Goal: Transaction & Acquisition: Purchase product/service

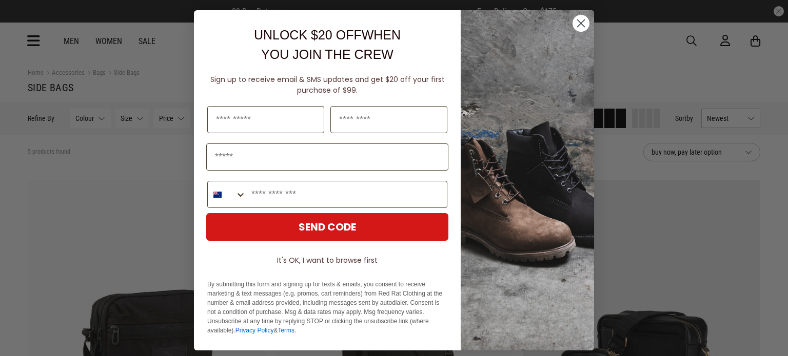
click at [572, 22] on circle "Close dialog" at bounding box center [580, 23] width 17 height 17
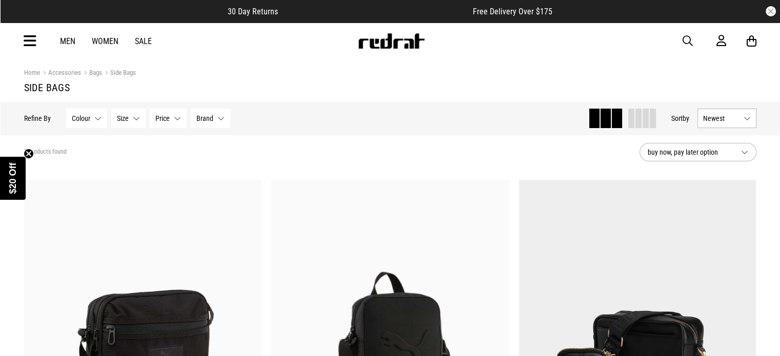
click at [146, 39] on link "Sale" at bounding box center [143, 41] width 17 height 10
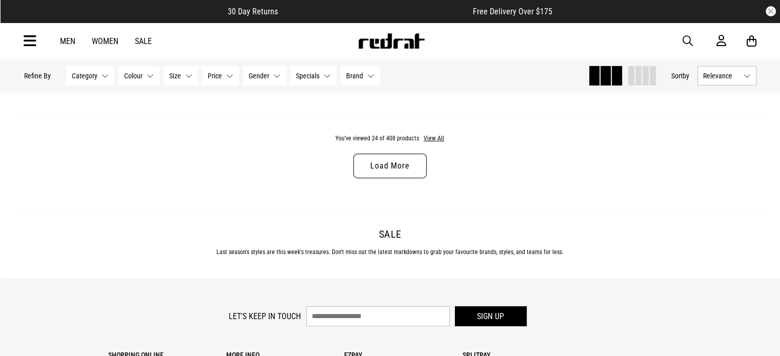
scroll to position [3343, 0]
click at [381, 164] on link "Load More" at bounding box center [389, 166] width 73 height 25
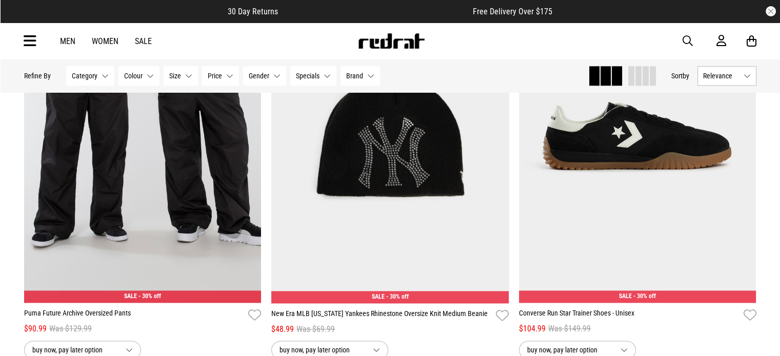
scroll to position [5113, 0]
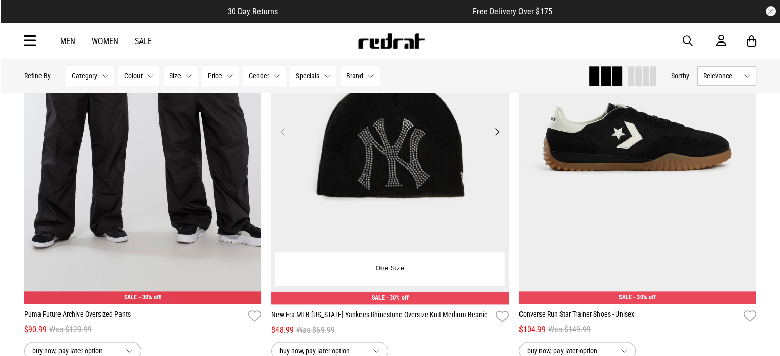
click at [495, 135] on button "Next" at bounding box center [497, 132] width 13 height 12
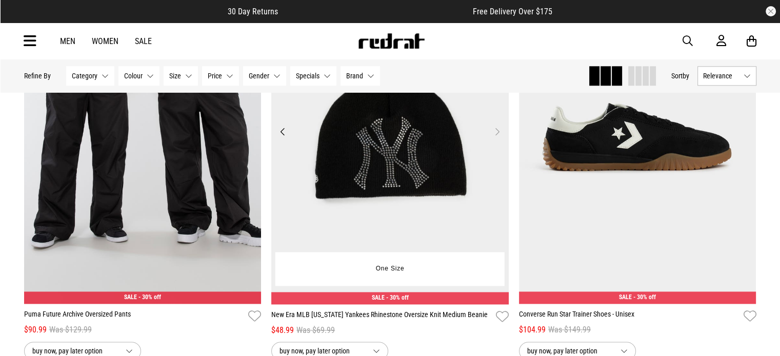
click at [495, 135] on button "Next" at bounding box center [497, 132] width 13 height 12
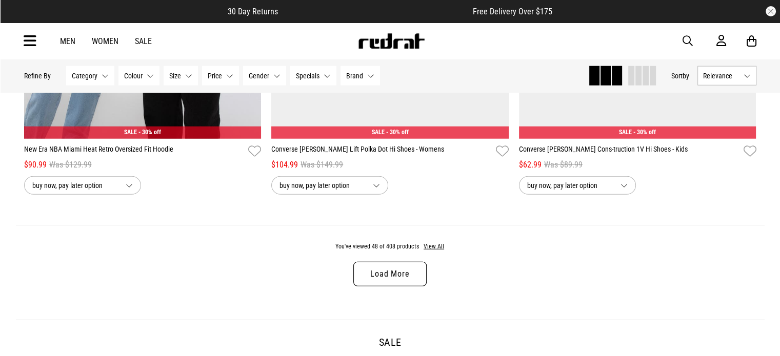
scroll to position [6507, 0]
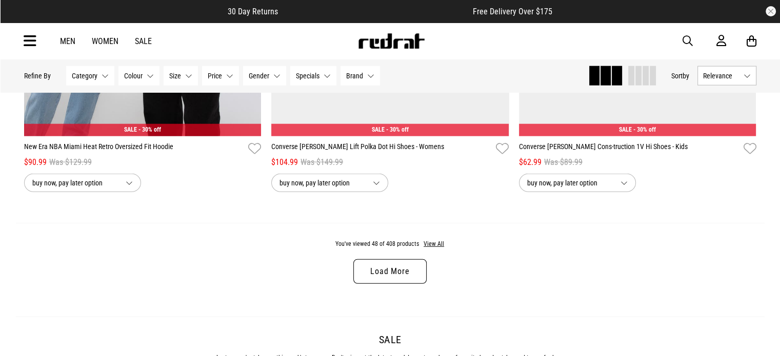
click at [437, 246] on div "You've viewed 48 of 408 products View All Load More" at bounding box center [390, 270] width 749 height 94
click at [441, 249] on button "View All" at bounding box center [434, 244] width 22 height 9
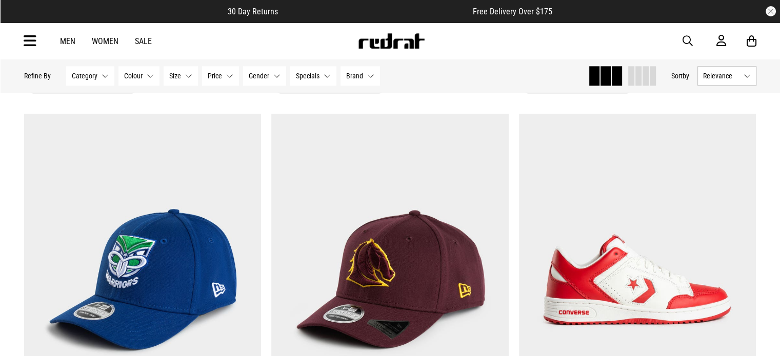
scroll to position [9059, 0]
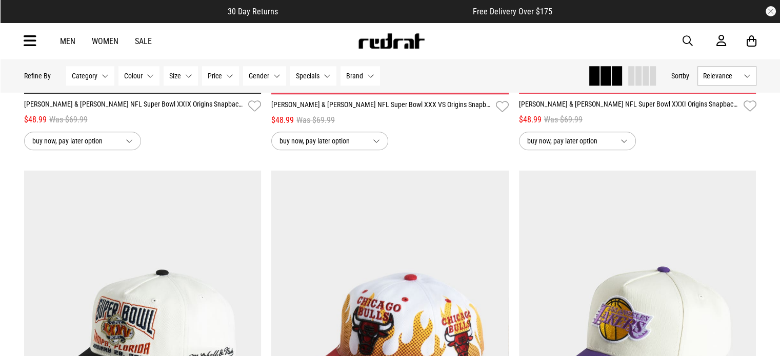
scroll to position [12834, 0]
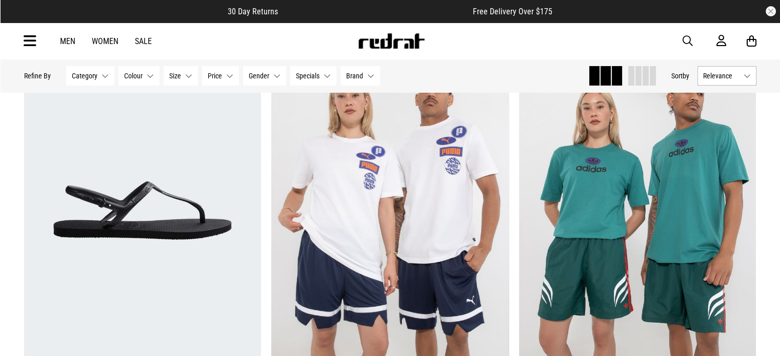
scroll to position [15661, 0]
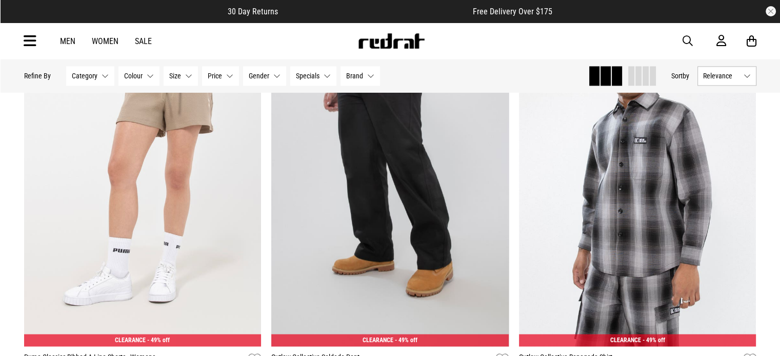
scroll to position [17334, 0]
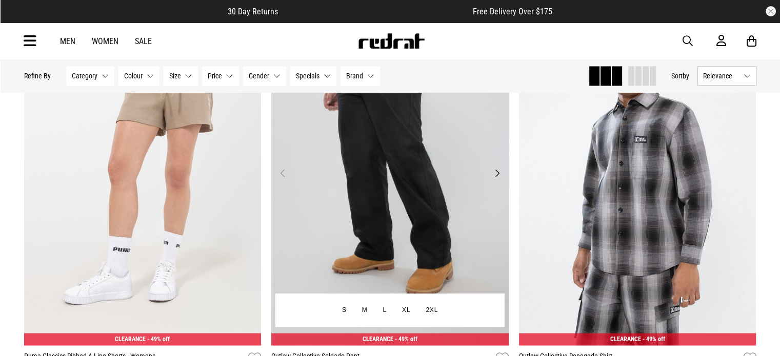
click at [496, 179] on button "Next" at bounding box center [497, 173] width 13 height 12
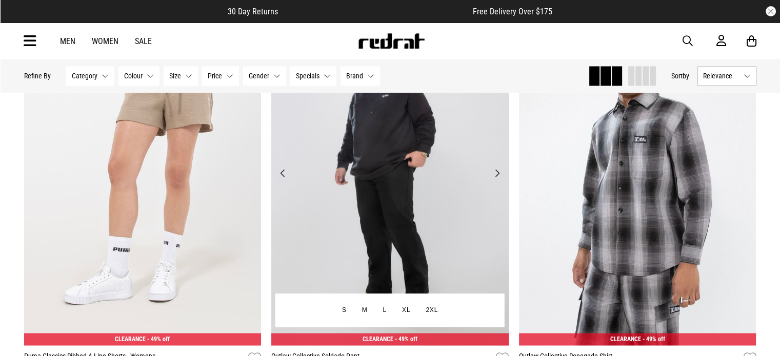
click at [496, 179] on button "Next" at bounding box center [497, 173] width 13 height 12
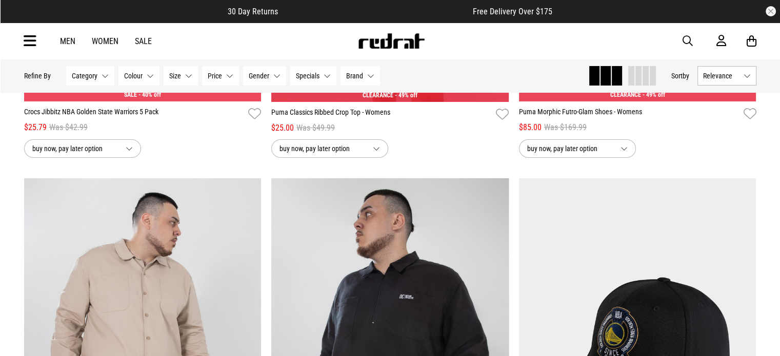
scroll to position [19213, 0]
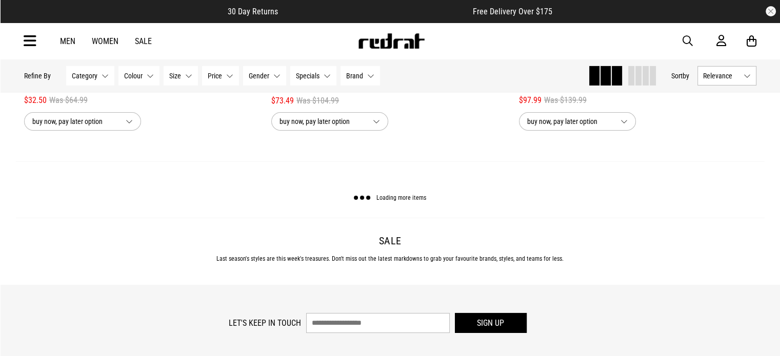
scroll to position [22958, 0]
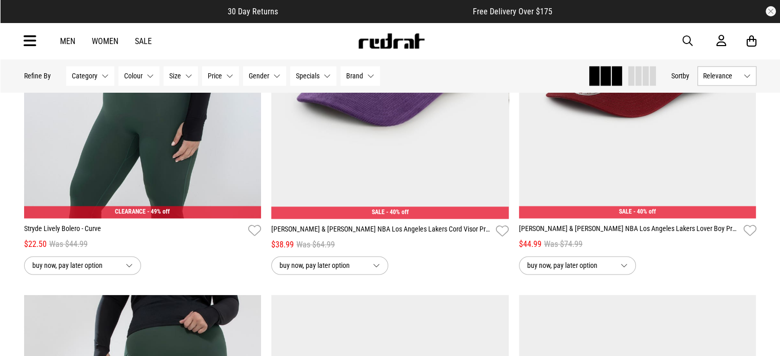
scroll to position [28905, 0]
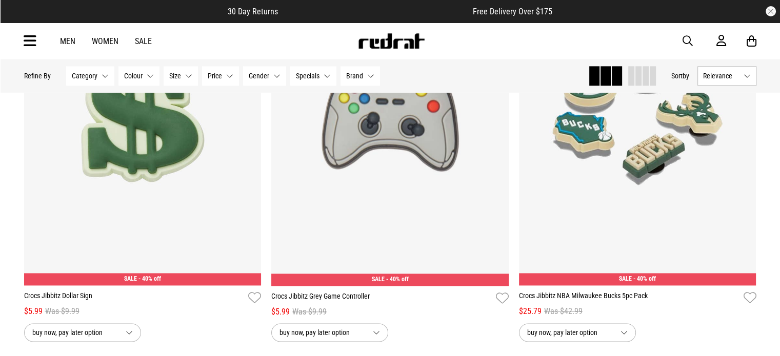
scroll to position [32586, 0]
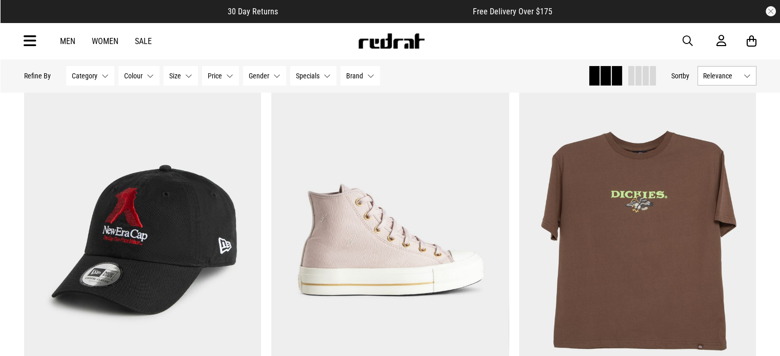
scroll to position [34898, 0]
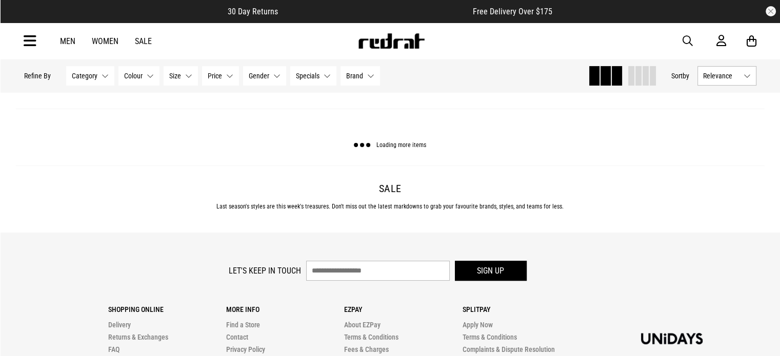
scroll to position [39384, 0]
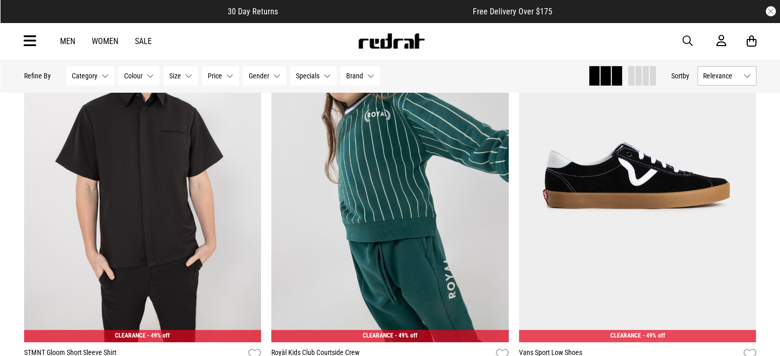
scroll to position [39407, 0]
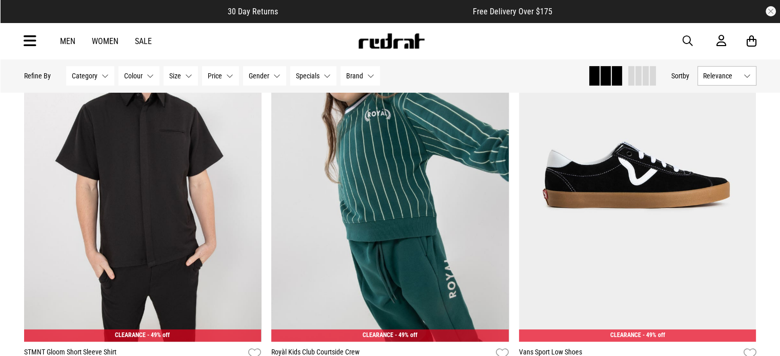
click at [76, 38] on div "Men Women Sale" at bounding box center [106, 41] width 108 height 10
click at [74, 38] on link "Men" at bounding box center [67, 41] width 15 height 10
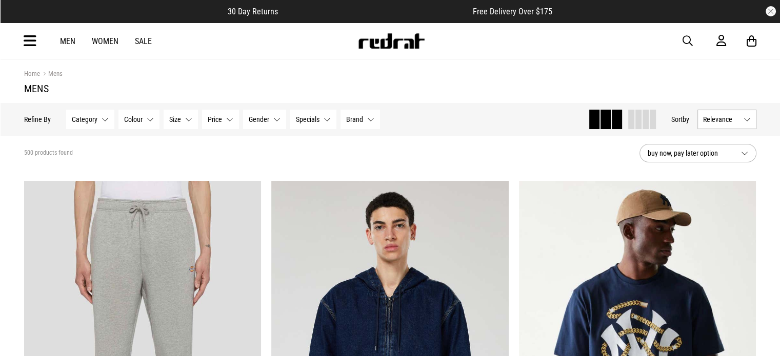
click at [340, 121] on button "Brand None selected" at bounding box center [359, 119] width 39 height 19
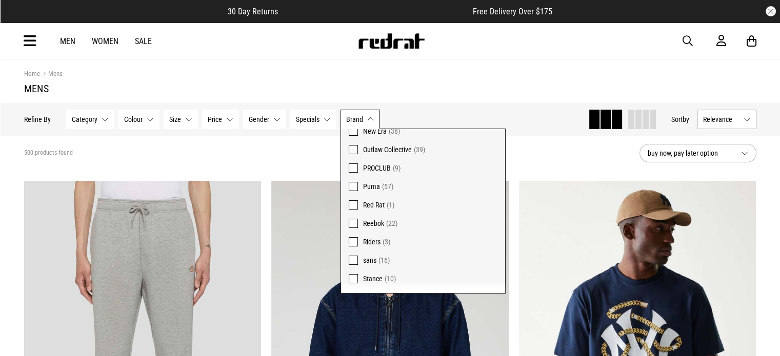
scroll to position [317, 0]
click at [402, 141] on label "Outlaw Collective (39)" at bounding box center [423, 149] width 164 height 18
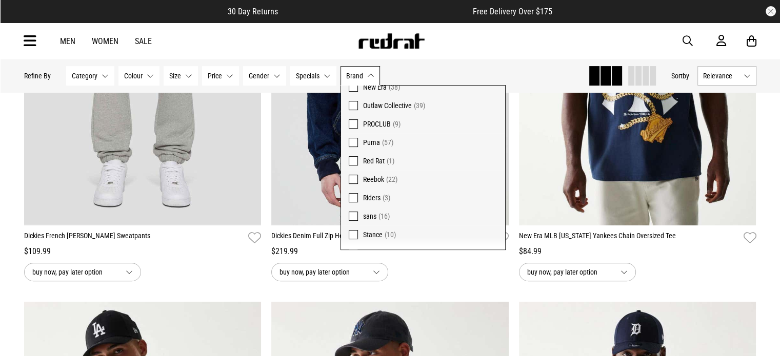
scroll to position [300, 0]
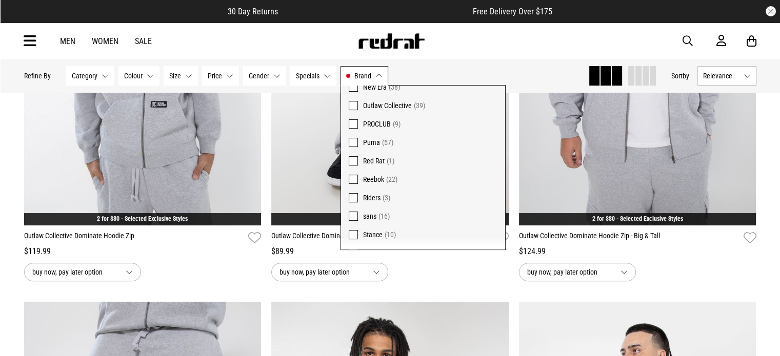
click at [466, 61] on div "Hide Refine s Refine By Filters Category None selected Category 0 Selected Clea…" at bounding box center [390, 75] width 749 height 33
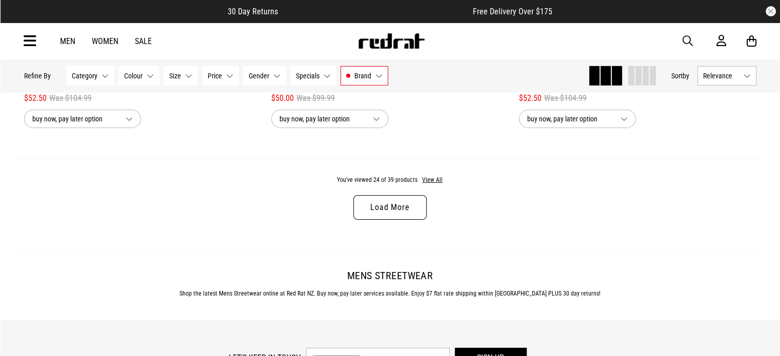
scroll to position [3313, 0]
click at [434, 184] on button "View All" at bounding box center [432, 181] width 22 height 9
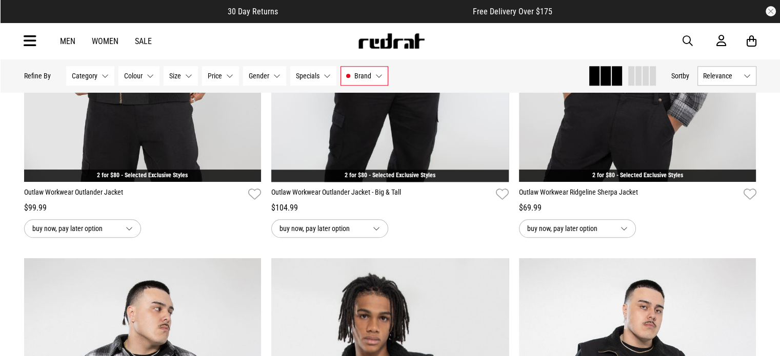
scroll to position [978, 0]
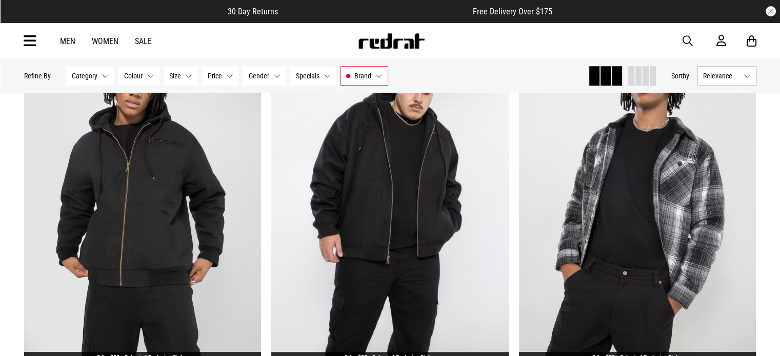
click at [375, 79] on button "Brand Outlaw Collective" at bounding box center [364, 75] width 48 height 19
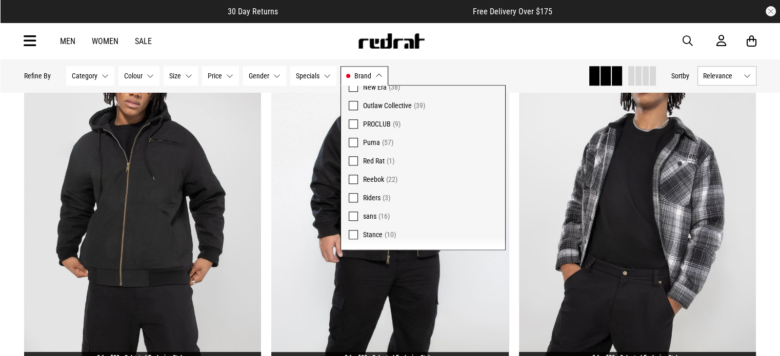
click at [391, 104] on span "Outlaw Collective" at bounding box center [387, 106] width 49 height 8
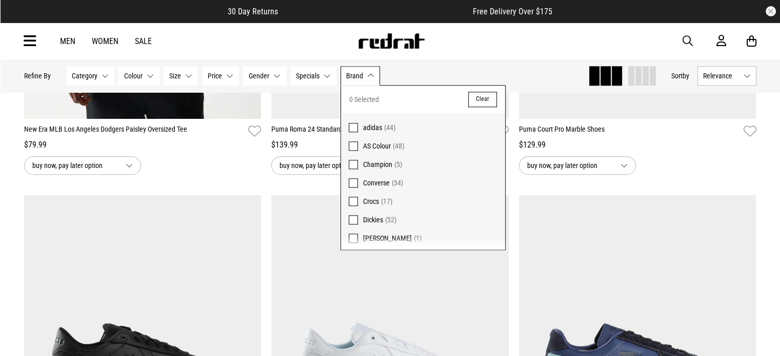
click at [371, 218] on span "Dickies" at bounding box center [373, 220] width 20 height 8
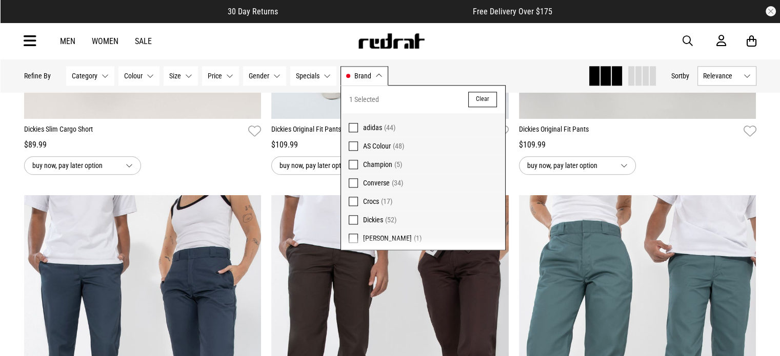
click at [461, 71] on div "Hide Refine s Refine By Filters Category None selected Category 0 Selected Clea…" at bounding box center [302, 76] width 556 height 23
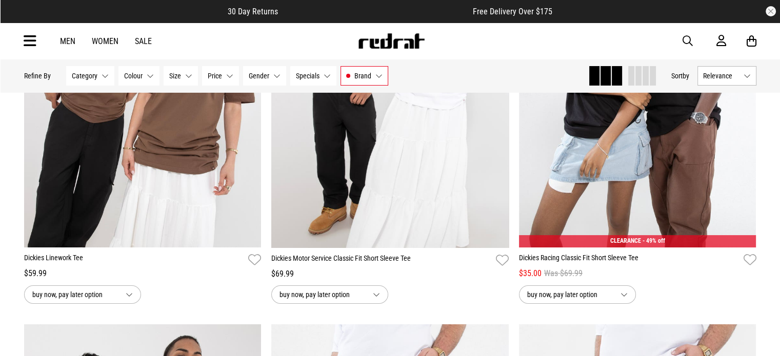
scroll to position [3962, 0]
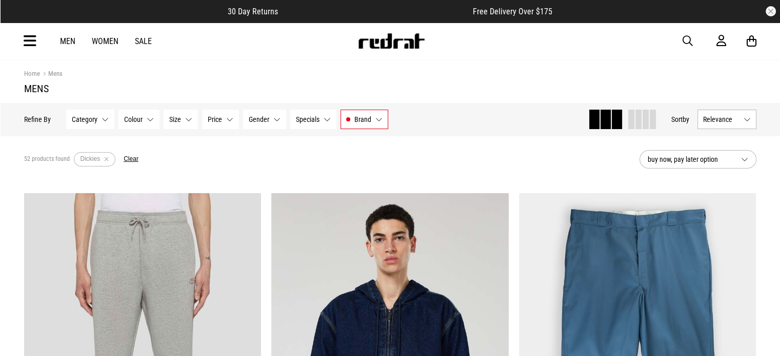
click at [381, 120] on button "Brand Dickies" at bounding box center [364, 119] width 48 height 19
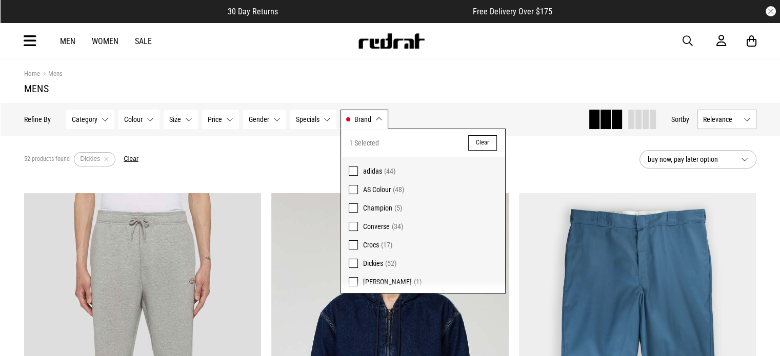
click at [372, 261] on span "Dickies" at bounding box center [373, 263] width 20 height 8
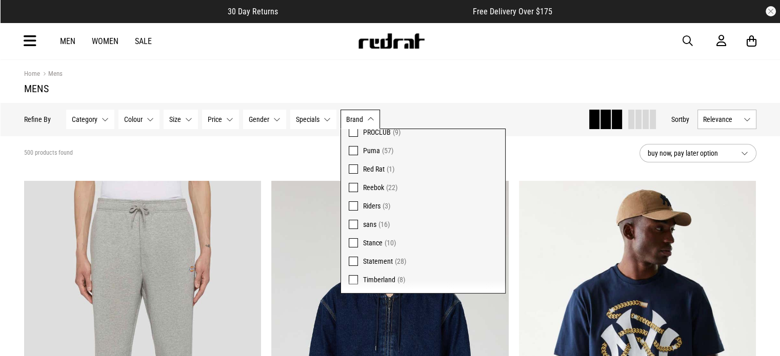
scroll to position [390, 0]
click at [377, 216] on label "Statement (28)" at bounding box center [423, 224] width 164 height 18
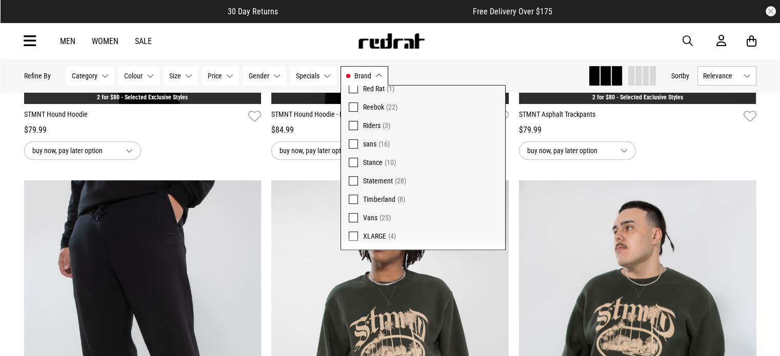
scroll to position [421, 0]
click at [536, 45] on div "Men Women Sale Sign in New Back Footwear Back Mens Back Womens Back Youth & Kid…" at bounding box center [390, 41] width 749 height 37
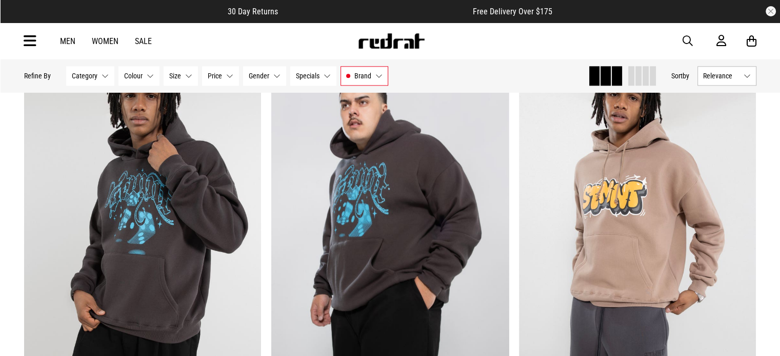
scroll to position [1371, 0]
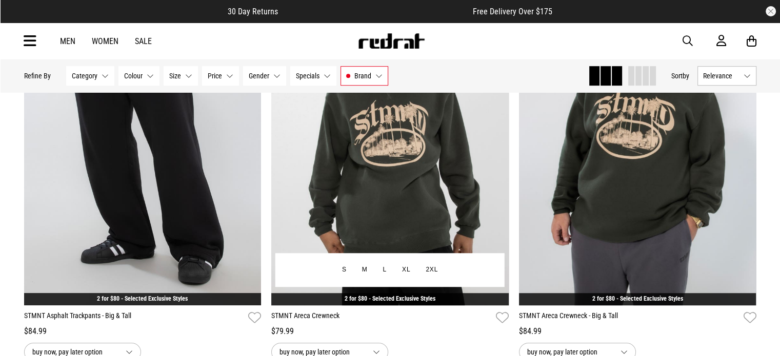
scroll to position [628, 0]
click at [408, 211] on img at bounding box center [389, 140] width 237 height 332
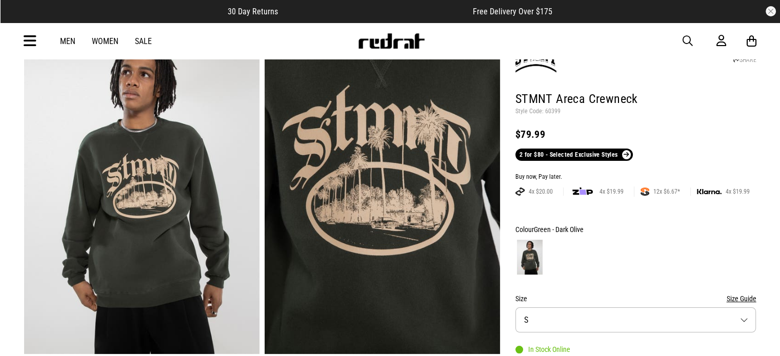
scroll to position [64, 0]
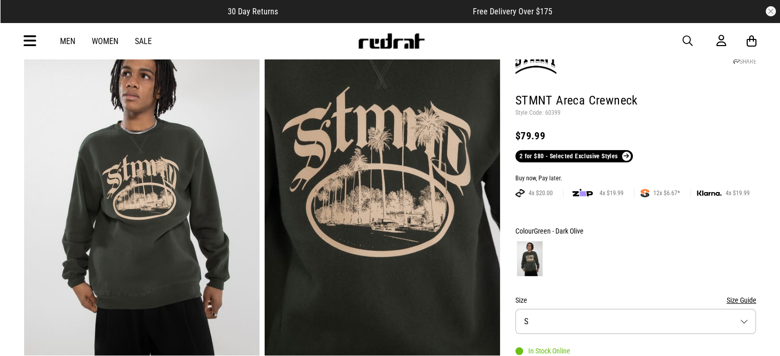
click at [601, 153] on link "2 for $80 - Selected Exclusive Styles" at bounding box center [573, 156] width 117 height 12
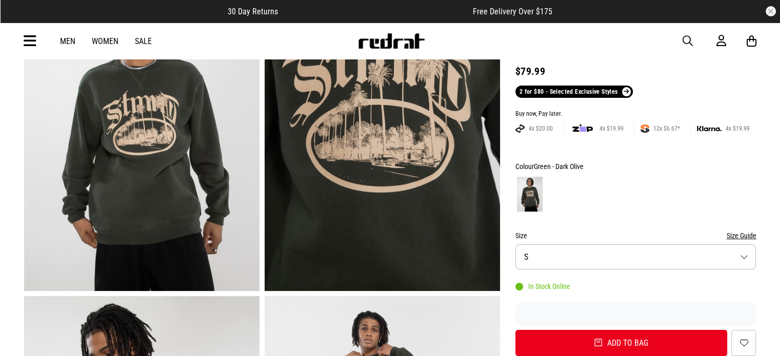
click at [568, 253] on button "Size S" at bounding box center [635, 257] width 241 height 25
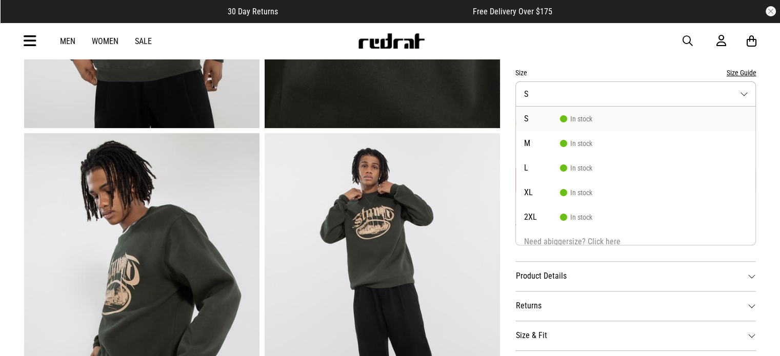
scroll to position [292, 0]
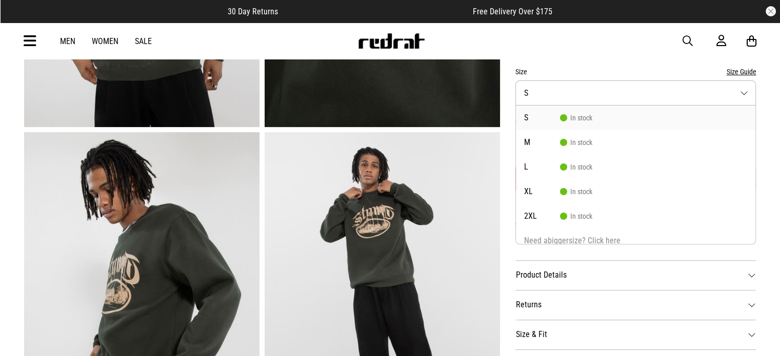
click at [628, 50] on div "Men Women Sale Sign in New Back Footwear Back Mens Back Womens Back Youth & Kid…" at bounding box center [390, 41] width 749 height 37
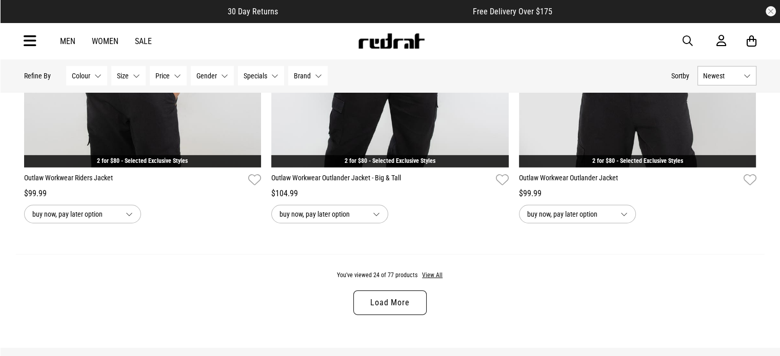
scroll to position [3279, 0]
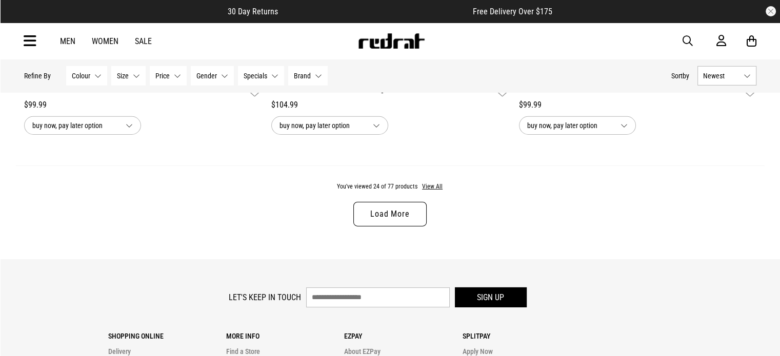
click at [429, 195] on div "You've viewed 24 of 77 products View All Load More" at bounding box center [390, 213] width 749 height 94
click at [435, 192] on button "View All" at bounding box center [432, 187] width 22 height 9
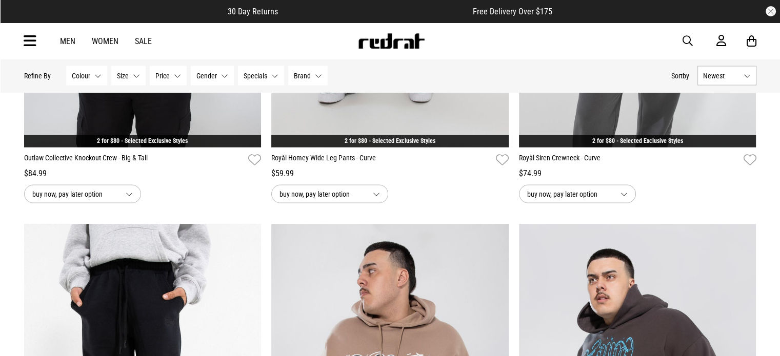
scroll to position [6072, 0]
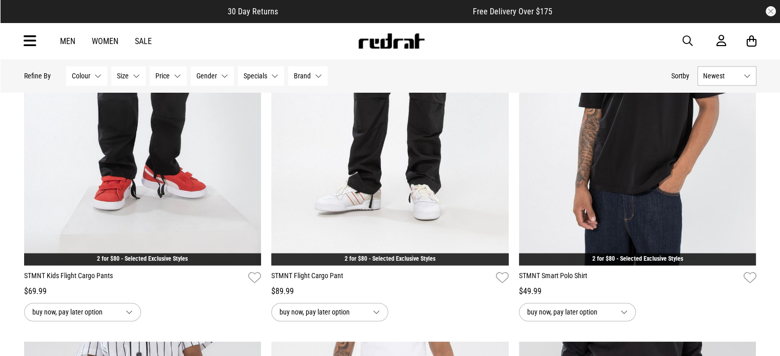
scroll to position [9227, 0]
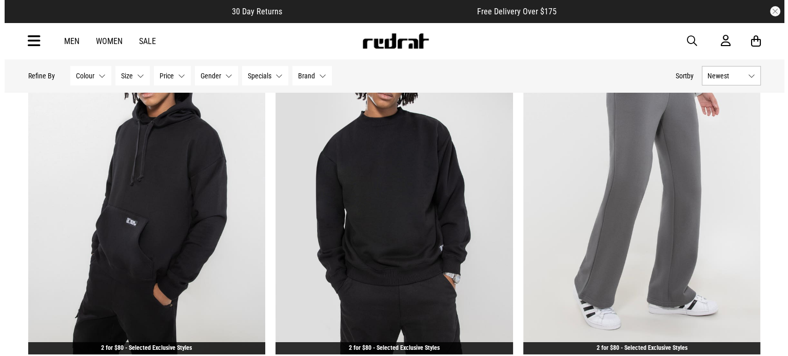
scroll to position [7244, 0]
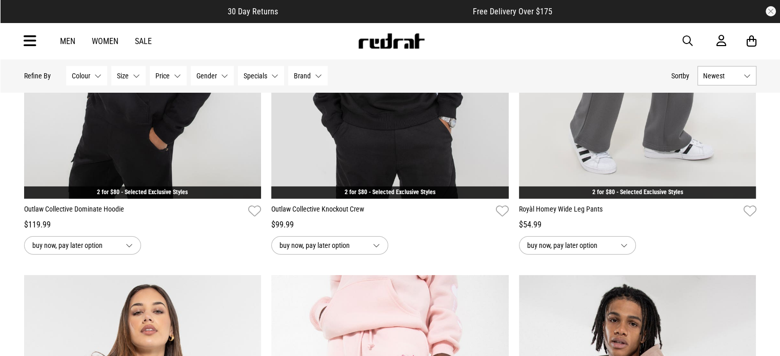
click at [52, 32] on div "Men Women Sale Sign in New Back Footwear Back Mens Back Womens Back Youth & Kid…" at bounding box center [390, 41] width 749 height 37
click at [43, 36] on div "Men Women Sale Sign in New Back Footwear Back Mens Back Womens Back Youth & Kid…" at bounding box center [390, 41] width 749 height 37
click at [30, 41] on icon at bounding box center [30, 41] width 13 height 17
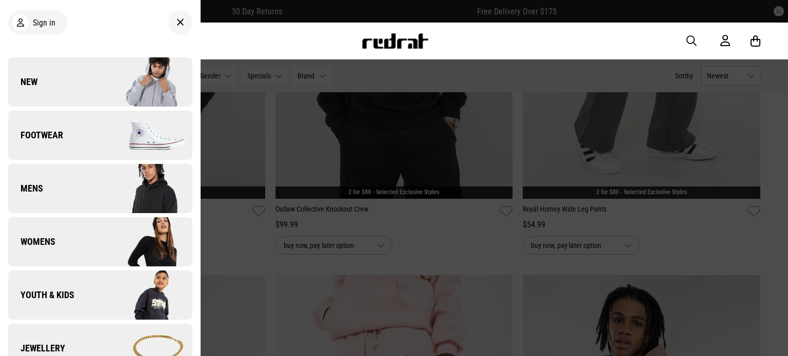
click at [84, 188] on link "Mens" at bounding box center [100, 188] width 184 height 49
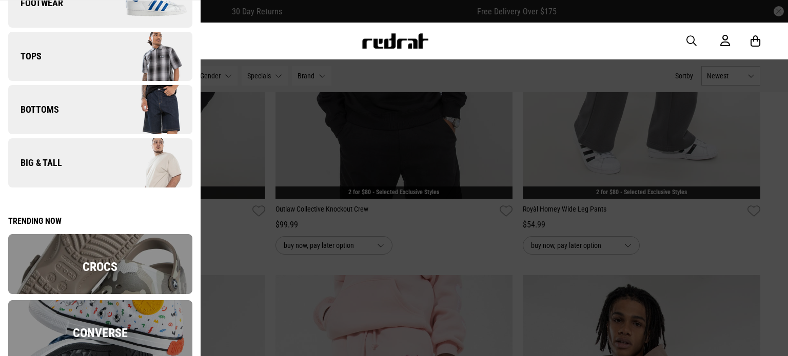
scroll to position [0, 0]
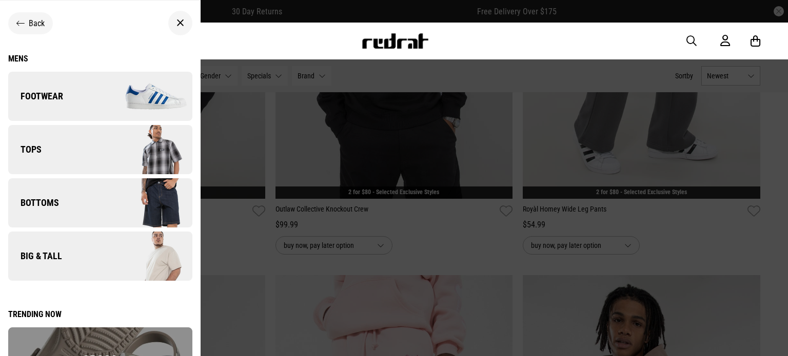
click at [110, 139] on img at bounding box center [146, 149] width 92 height 51
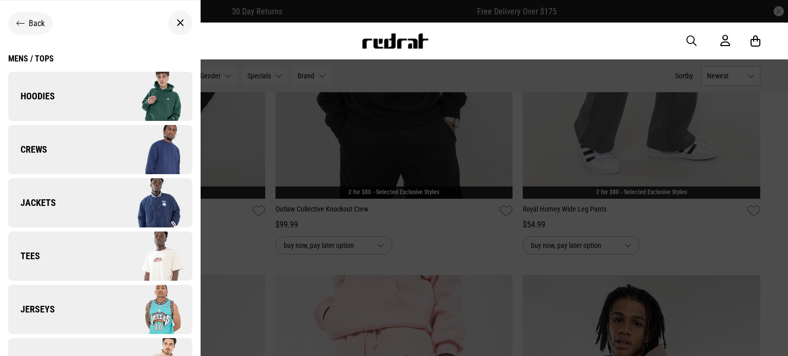
click at [131, 94] on img at bounding box center [146, 96] width 92 height 51
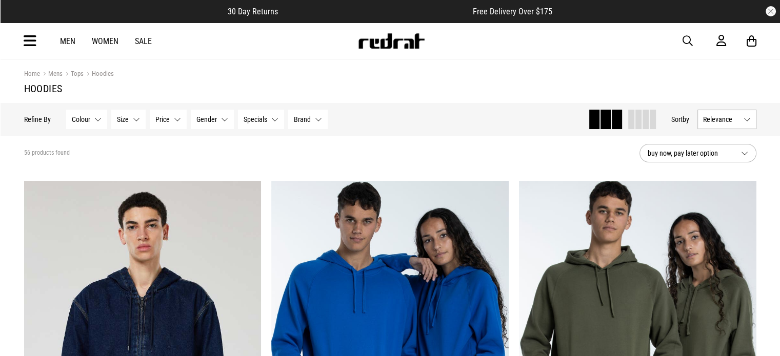
click at [695, 143] on section "56 products found buy now, pay later option" at bounding box center [390, 153] width 749 height 35
click at [688, 150] on span "buy now, pay later option" at bounding box center [690, 153] width 85 height 12
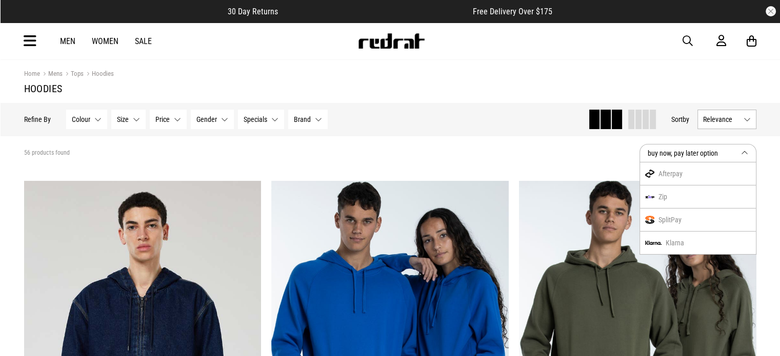
click at [720, 112] on button "Relevance" at bounding box center [726, 119] width 59 height 19
click at [717, 174] on li "Price (Lowest)" at bounding box center [727, 176] width 58 height 19
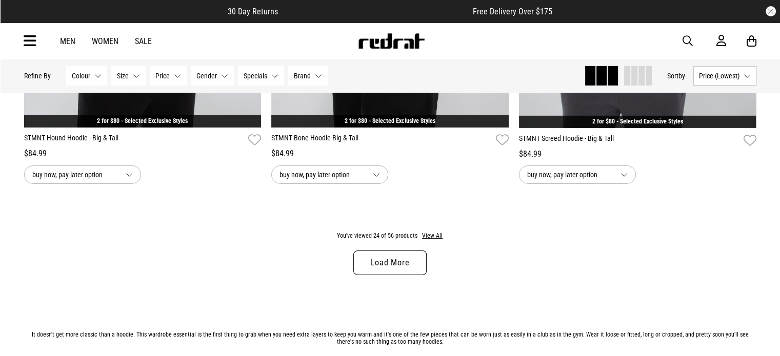
scroll to position [3246, 0]
click at [432, 236] on button "View All" at bounding box center [432, 236] width 22 height 9
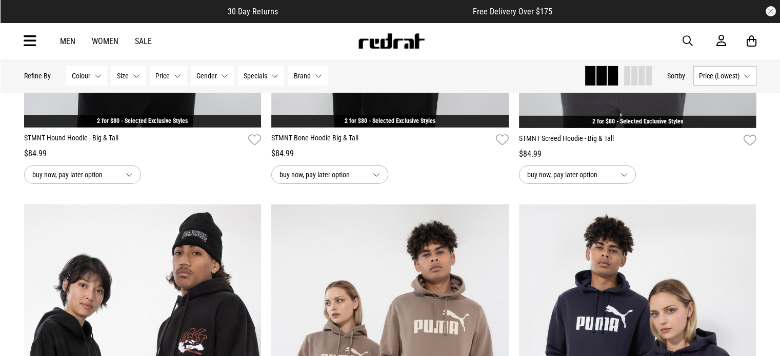
scroll to position [3466, 0]
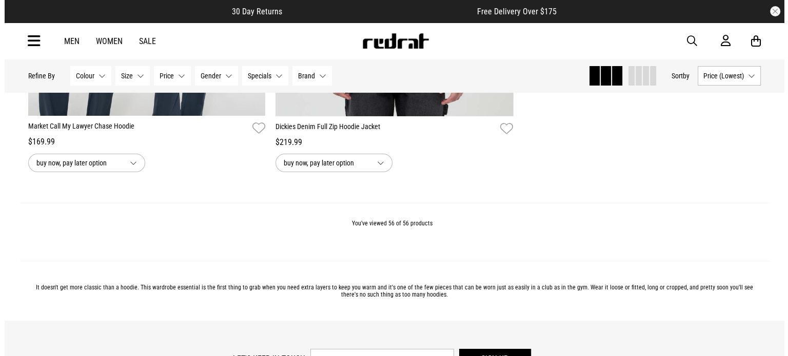
scroll to position [7750, 0]
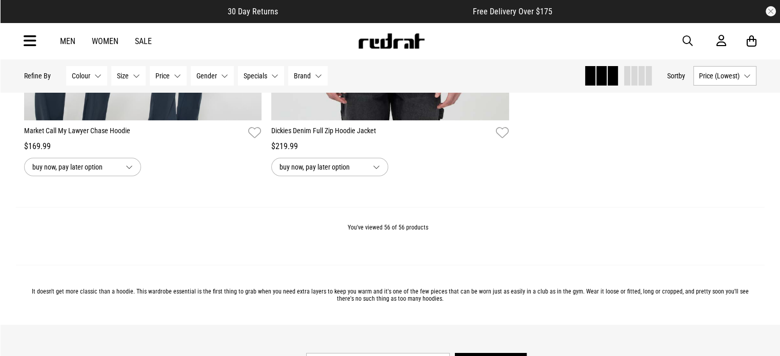
click at [14, 47] on div "Men Women Sale Sign in New Back Footwear Back Mens Back Womens Back Youth & Kid…" at bounding box center [390, 41] width 780 height 37
click at [21, 45] on div "Men Women Sale Sign in New Back Footwear Back Mens Back Womens Back Youth & Kid…" at bounding box center [390, 41] width 749 height 37
click at [25, 41] on icon at bounding box center [30, 41] width 13 height 17
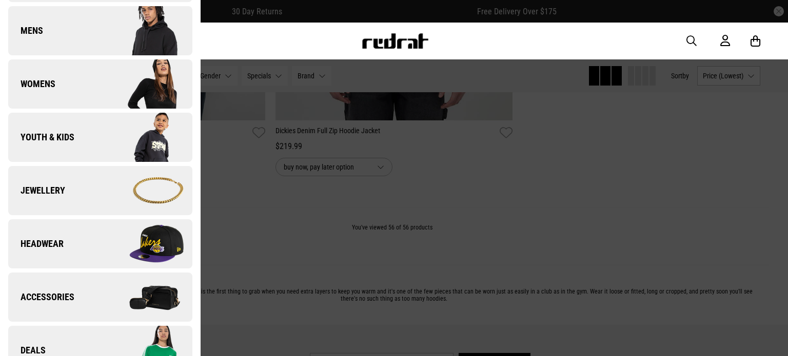
scroll to position [306, 0]
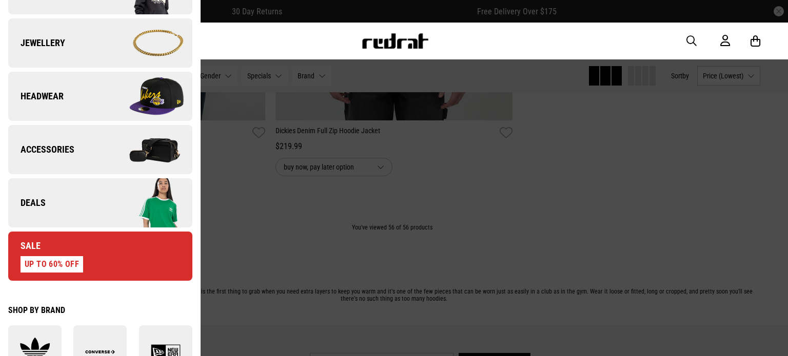
click at [109, 148] on img at bounding box center [146, 149] width 92 height 51
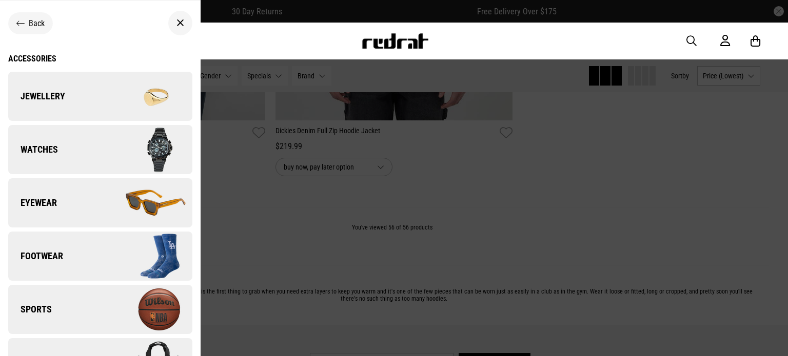
scroll to position [88, 0]
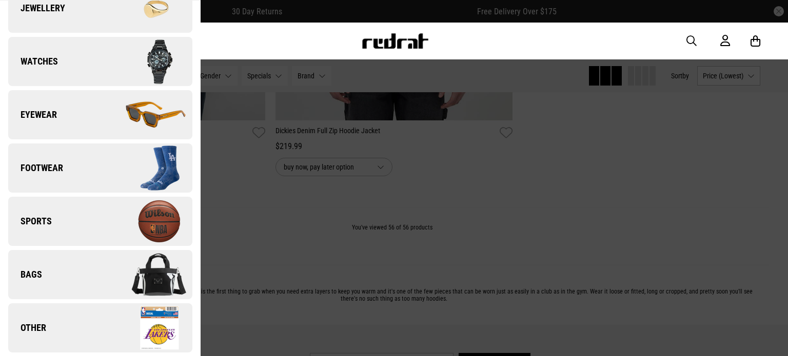
click at [75, 293] on link "Bags" at bounding box center [100, 274] width 184 height 49
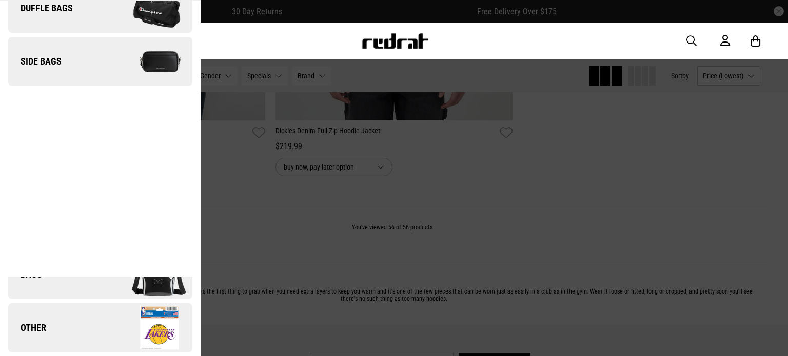
click at [119, 75] on img at bounding box center [146, 61] width 92 height 51
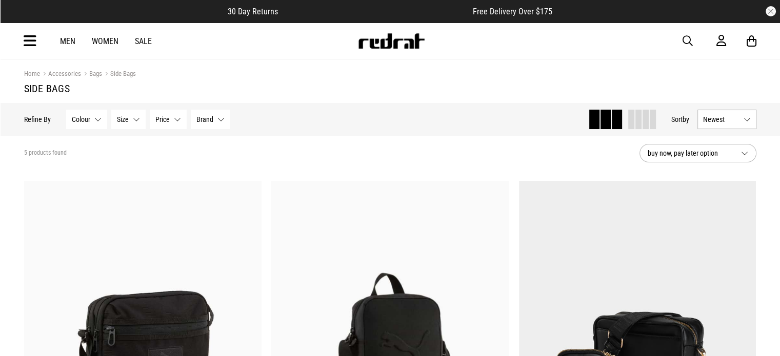
click at [67, 41] on link "Men" at bounding box center [67, 41] width 15 height 10
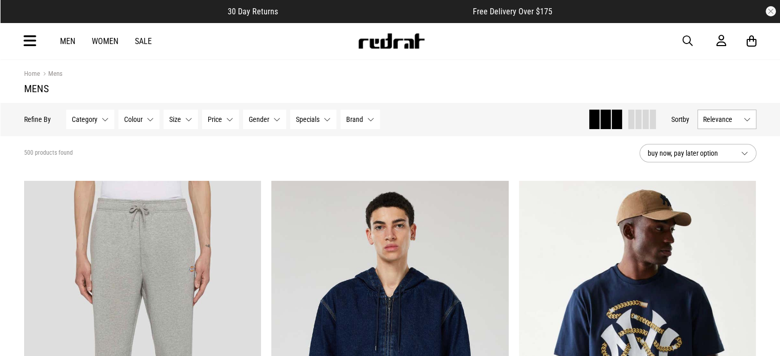
click at [99, 43] on link "Women" at bounding box center [105, 41] width 27 height 10
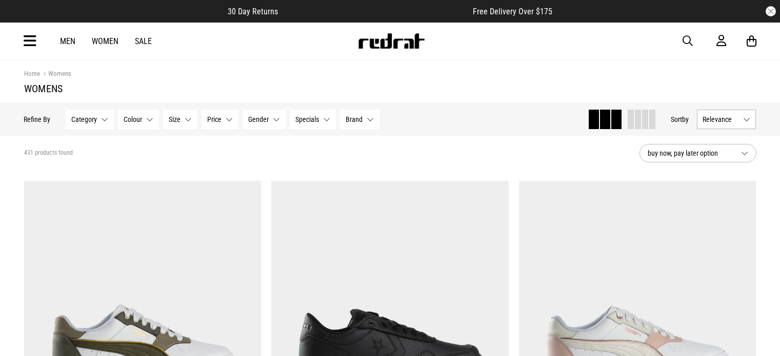
click at [61, 43] on link "Men" at bounding box center [67, 41] width 15 height 10
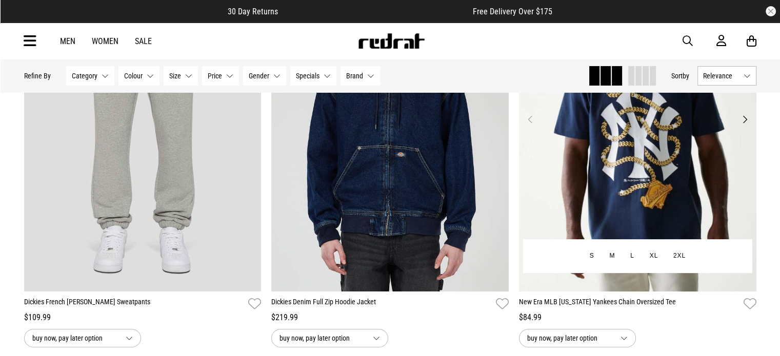
click at [740, 116] on button "Next" at bounding box center [744, 119] width 13 height 12
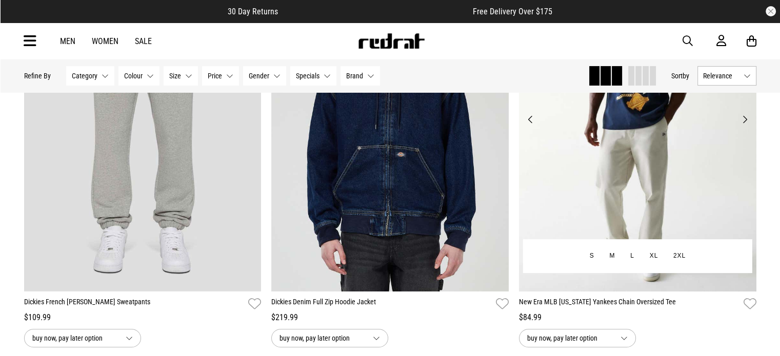
click at [740, 116] on button "Next" at bounding box center [744, 119] width 13 height 12
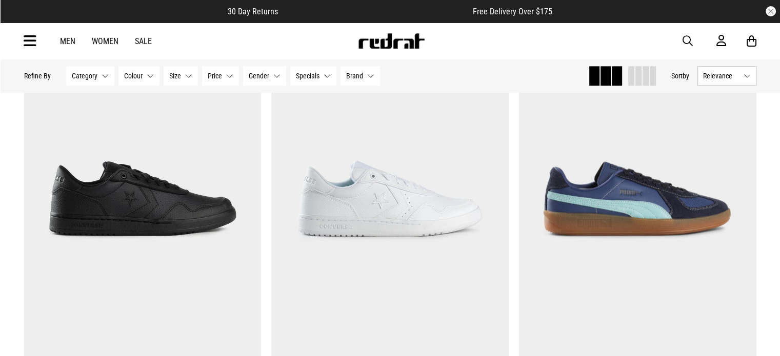
scroll to position [1402, 0]
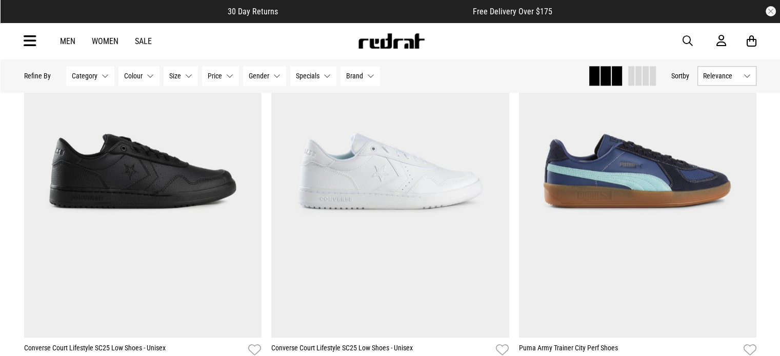
click at [66, 39] on link "Men" at bounding box center [67, 41] width 15 height 10
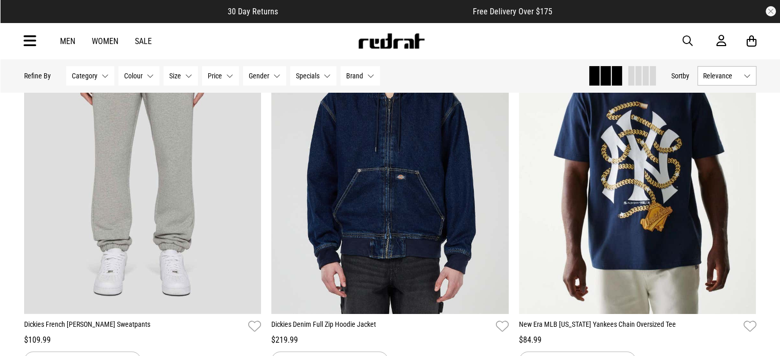
click at [100, 75] on button "Category None selected" at bounding box center [90, 75] width 48 height 19
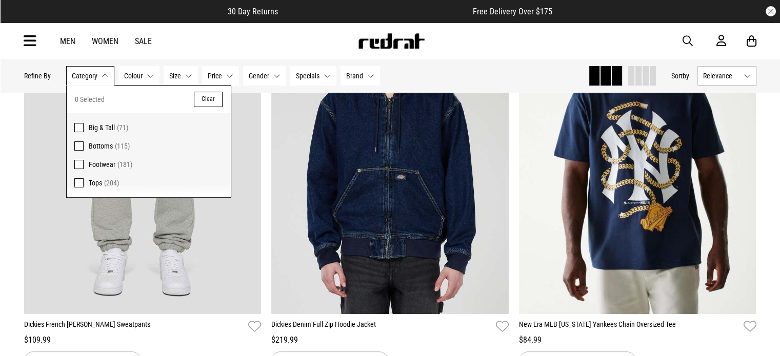
click at [111, 178] on span "Tops (204)" at bounding box center [156, 183] width 134 height 12
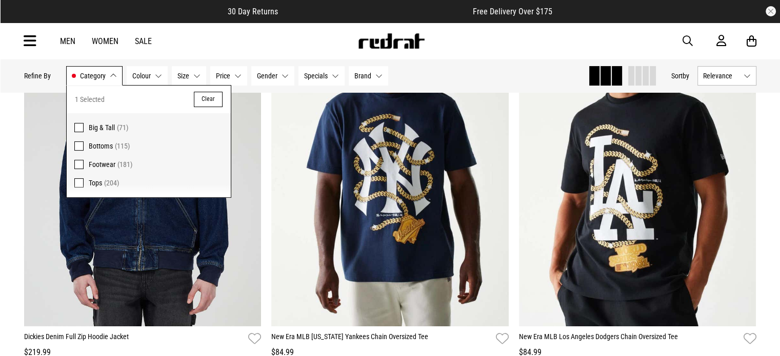
scroll to position [211, 0]
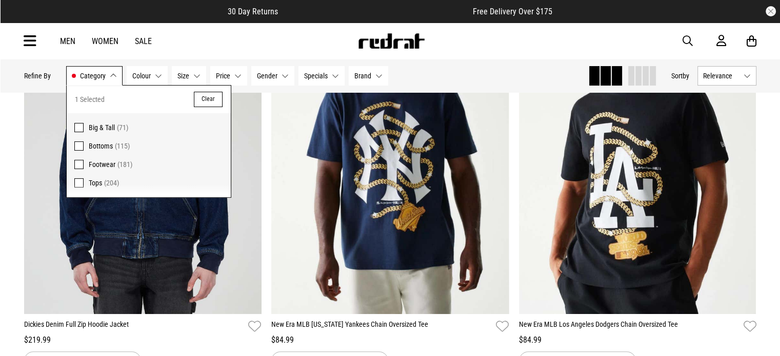
click at [718, 73] on span "Relevance" at bounding box center [721, 76] width 36 height 8
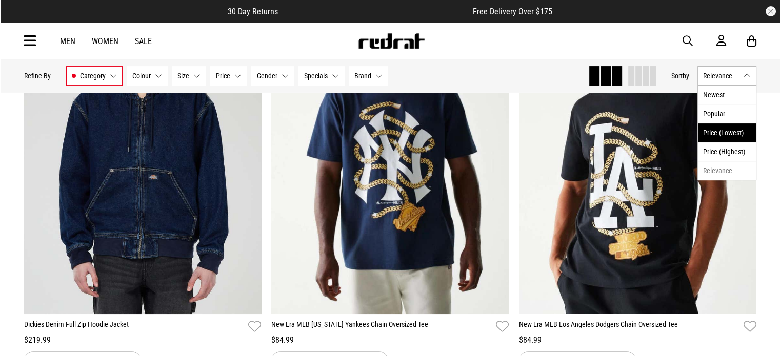
click at [730, 128] on li "Price (Lowest)" at bounding box center [727, 132] width 58 height 19
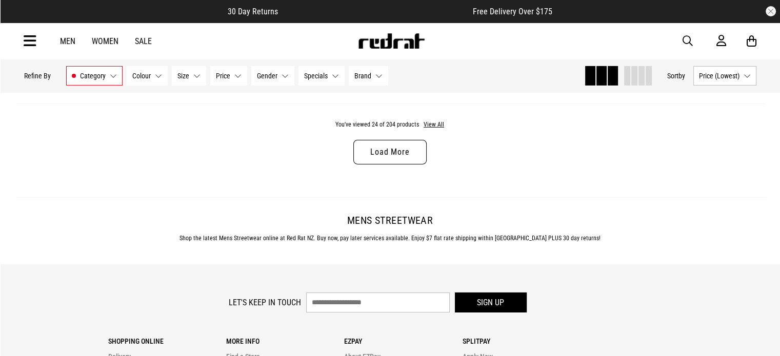
scroll to position [3370, 0]
click at [435, 130] on button "View All" at bounding box center [434, 124] width 22 height 9
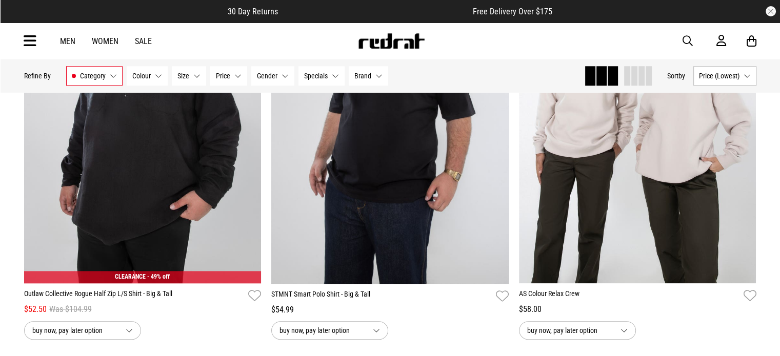
scroll to position [8730, 0]
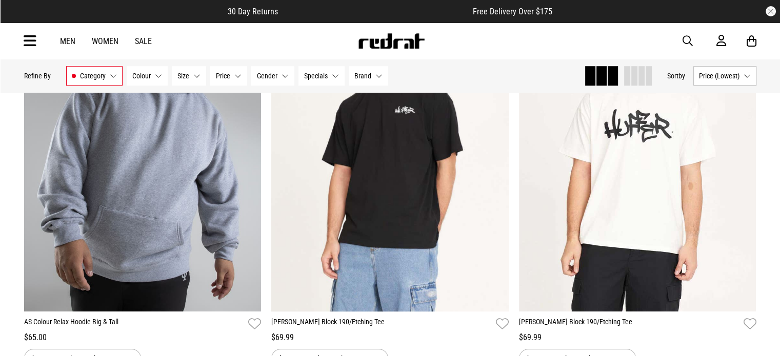
scroll to position [12476, 0]
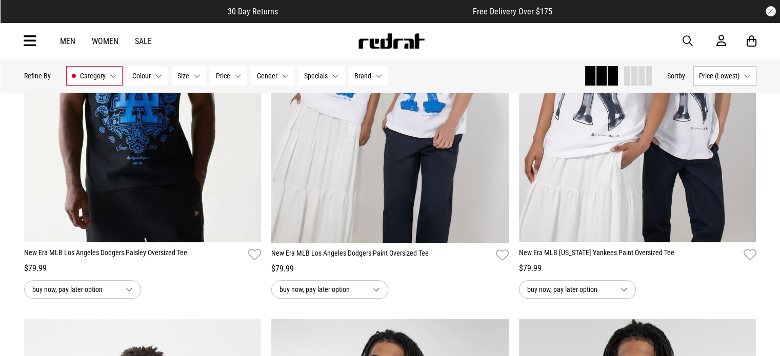
scroll to position [15831, 0]
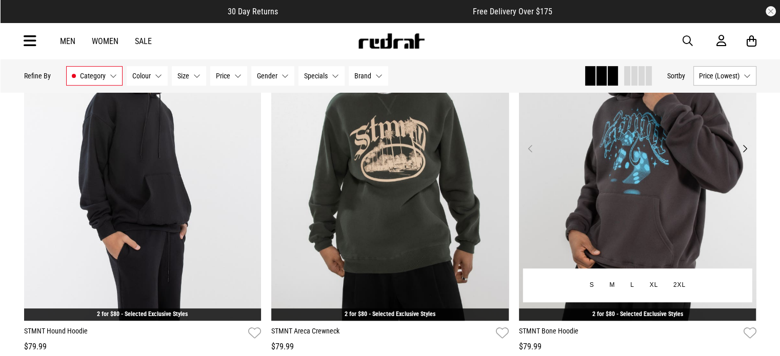
scroll to position [16144, 0]
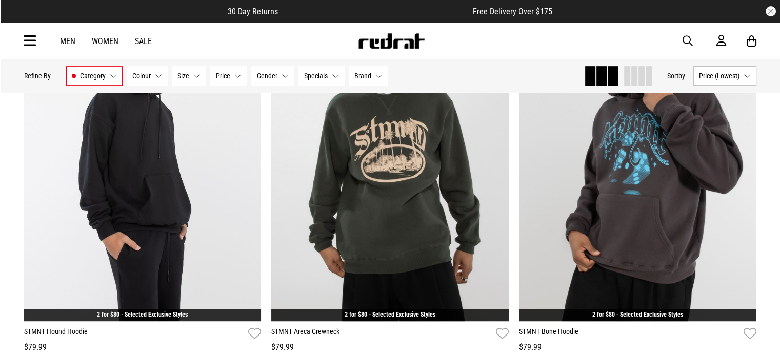
click at [136, 44] on link "Sale" at bounding box center [143, 41] width 17 height 10
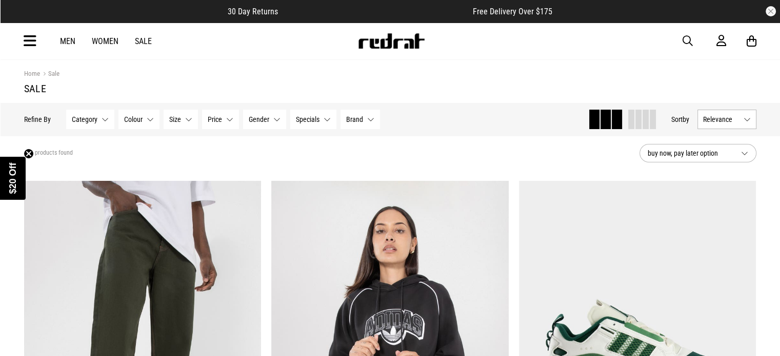
click at [261, 128] on button "Gender None selected" at bounding box center [264, 119] width 43 height 19
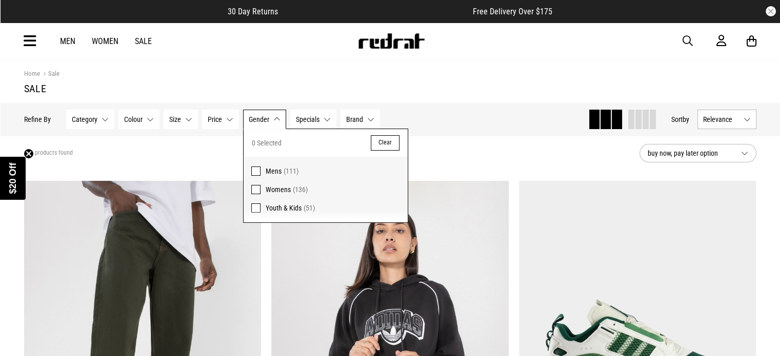
click at [276, 204] on span "Youth & Kids" at bounding box center [284, 208] width 36 height 8
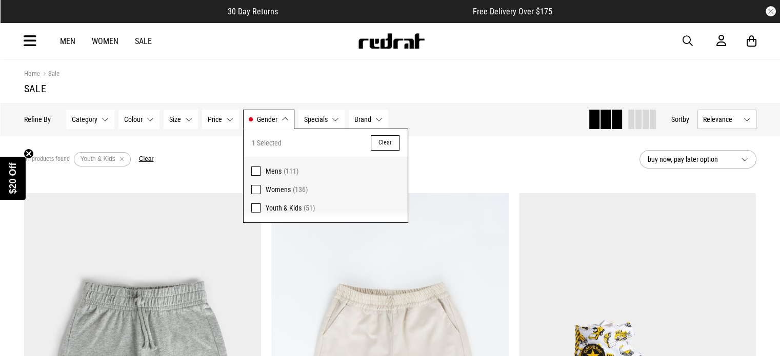
click at [443, 169] on div "51 products found Active Filters Youth & Kids Clear" at bounding box center [327, 159] width 607 height 31
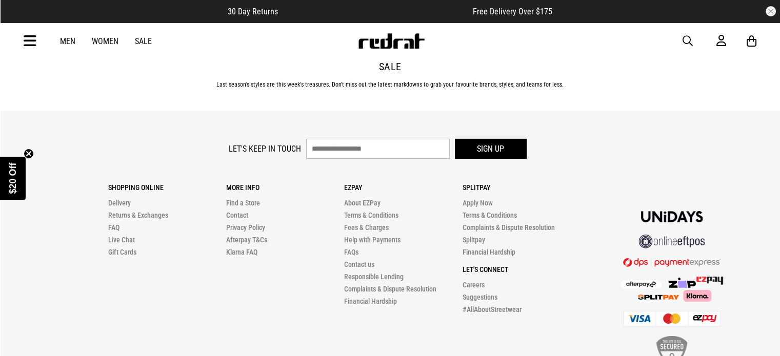
scroll to position [3363, 0]
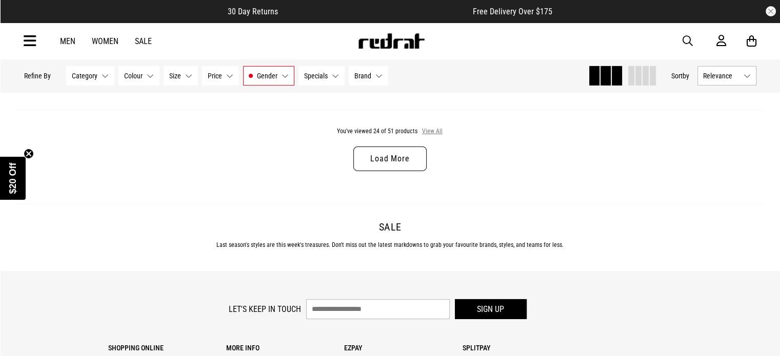
click at [430, 136] on button "View All" at bounding box center [432, 131] width 22 height 9
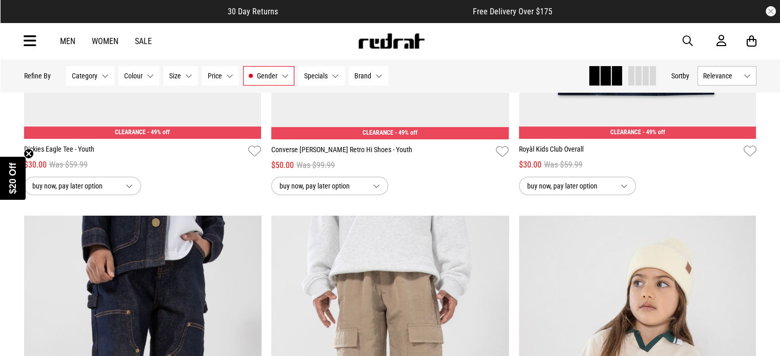
click at [27, 38] on icon at bounding box center [30, 41] width 13 height 17
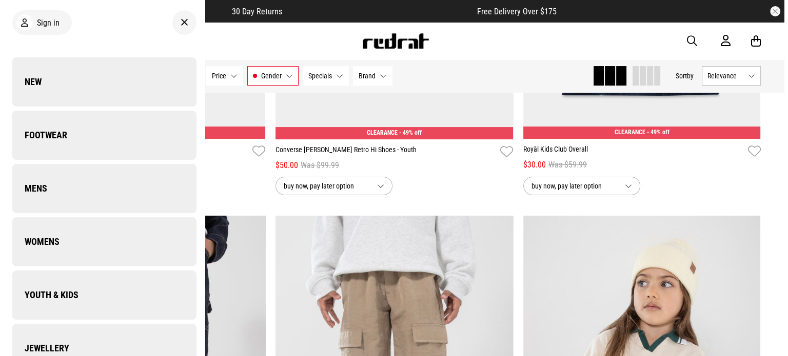
scroll to position [4058, 0]
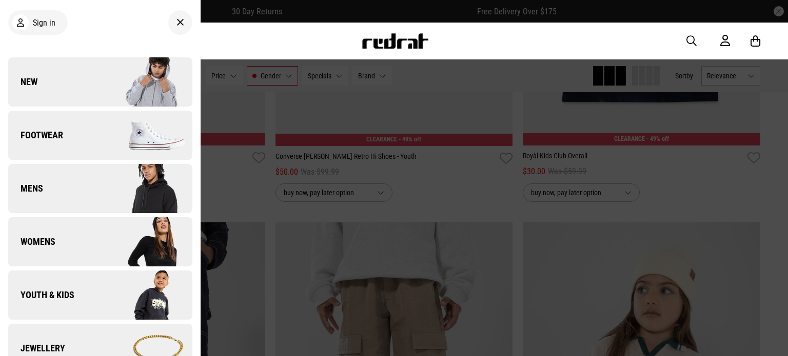
click at [86, 291] on link "Youth & Kids" at bounding box center [100, 295] width 184 height 49
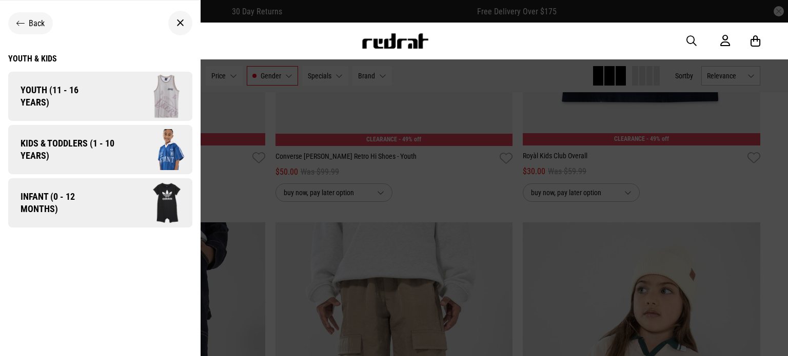
click at [118, 204] on img at bounding box center [149, 202] width 85 height 47
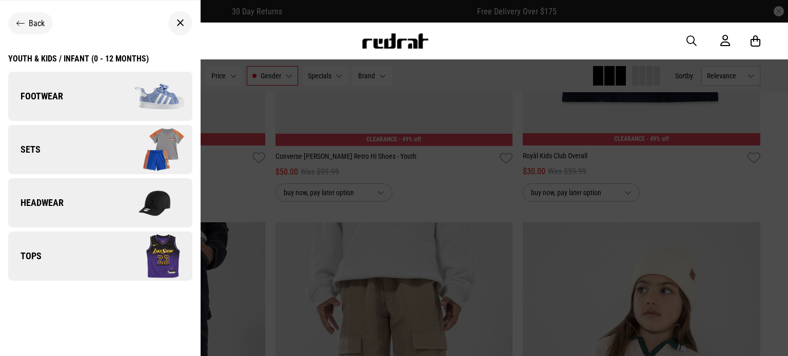
click at [106, 155] on img at bounding box center [146, 149] width 92 height 51
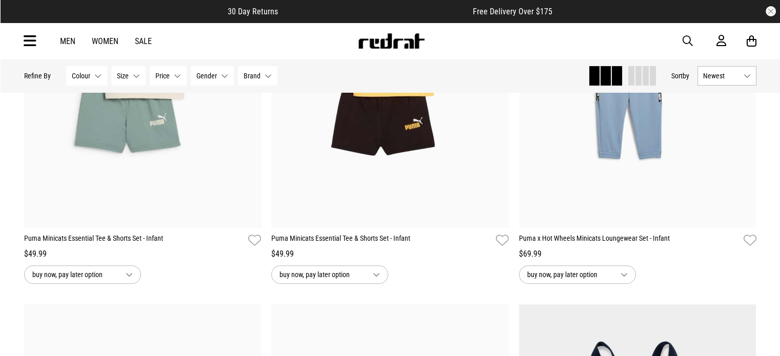
scroll to position [295, 0]
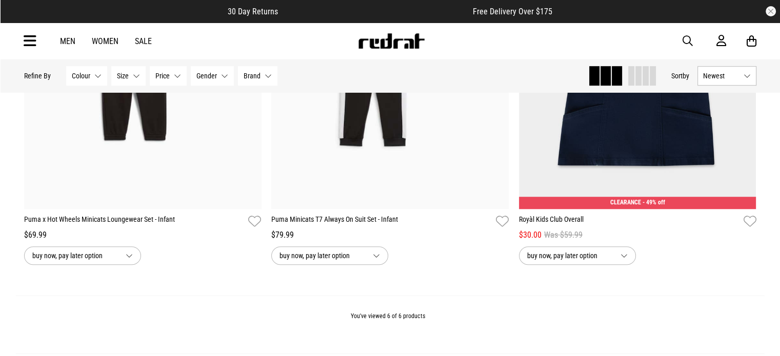
click at [251, 142] on div "3M 6M 9M 12M 18M 2 3 4" at bounding box center [142, 164] width 229 height 52
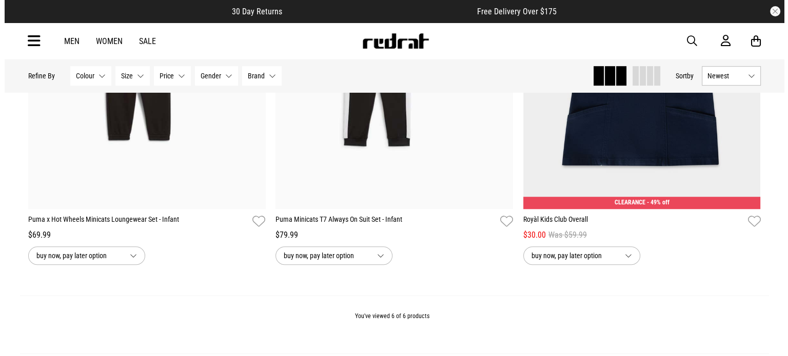
scroll to position [681, 0]
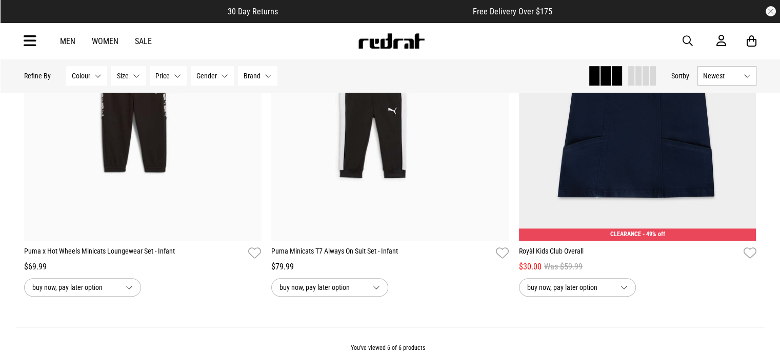
click at [35, 50] on div "Men Women Sale Sign in New Back Footwear Back Mens Back Womens Back Youth & Kid…" at bounding box center [390, 41] width 749 height 37
click at [31, 47] on icon at bounding box center [30, 41] width 13 height 17
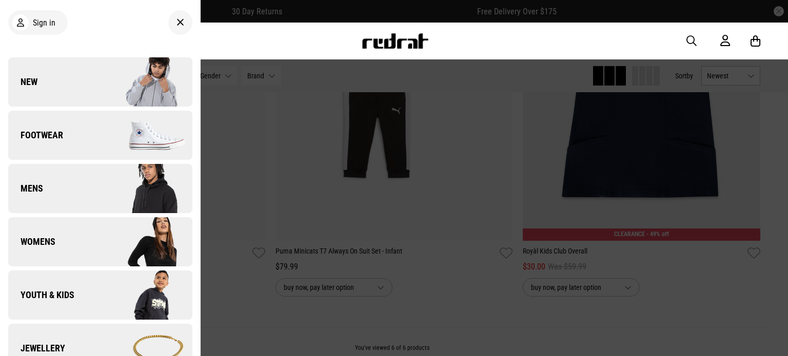
click at [121, 307] on img at bounding box center [146, 295] width 92 height 51
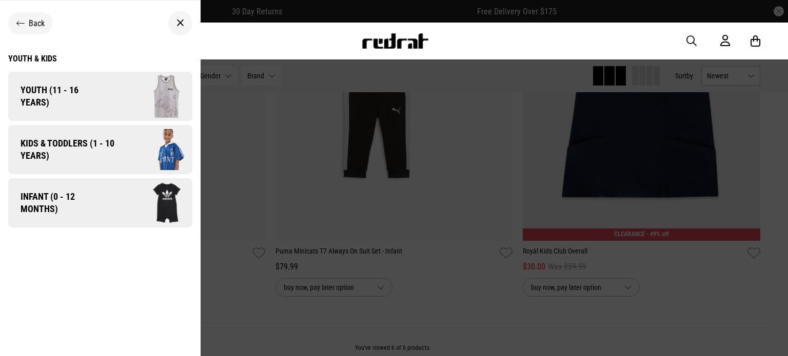
click at [114, 145] on span "Kids & Toddlers (1 - 10 years)" at bounding box center [63, 149] width 111 height 25
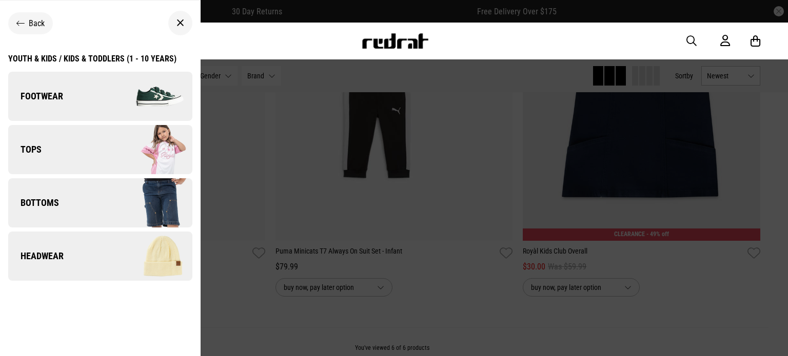
click at [122, 154] on img at bounding box center [146, 149] width 92 height 51
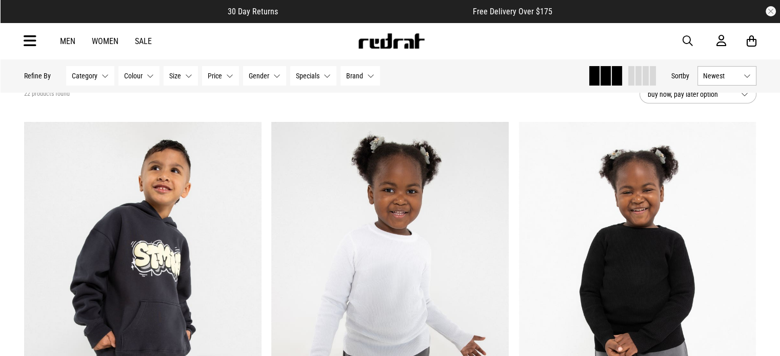
scroll to position [58, 0]
click at [98, 77] on button "Category None selected" at bounding box center [90, 75] width 48 height 19
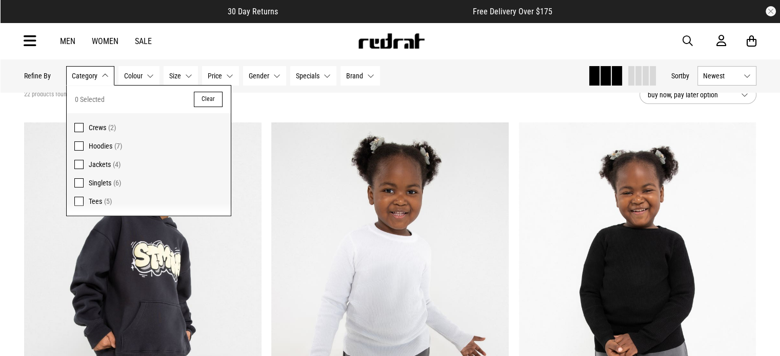
click at [114, 147] on span "(7)" at bounding box center [118, 146] width 8 height 8
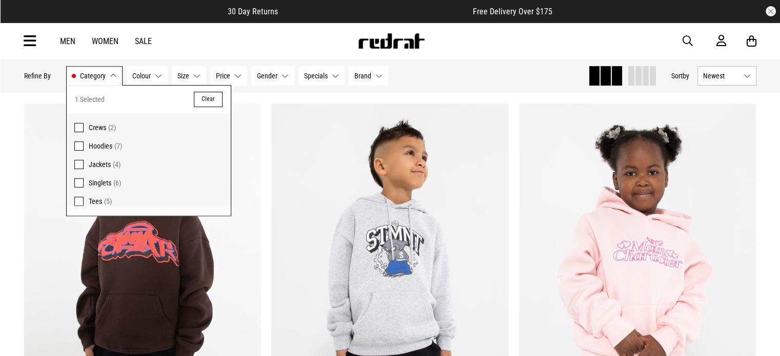
scroll to position [416, 0]
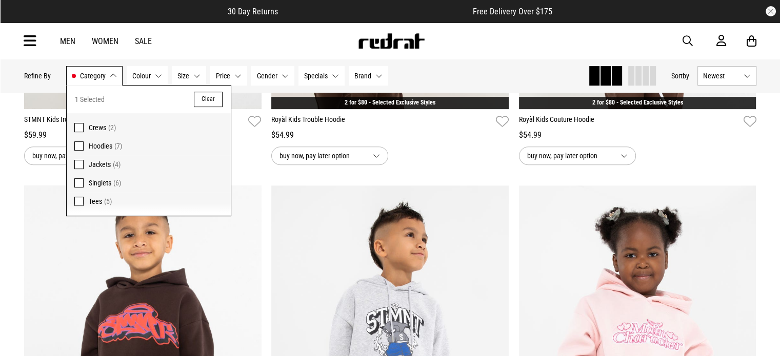
click at [12, 166] on div "**********" at bounding box center [390, 357] width 780 height 1428
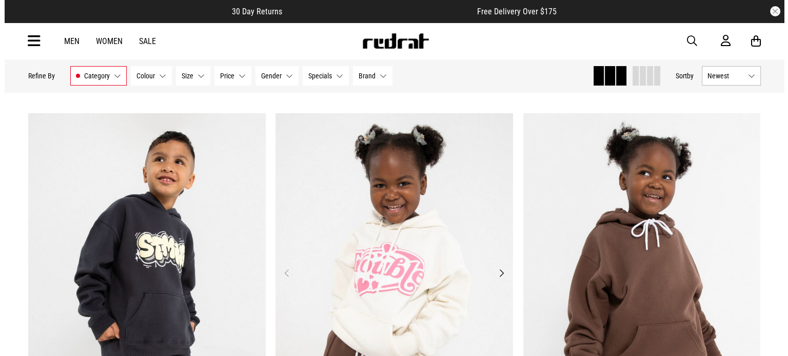
scroll to position [0, 0]
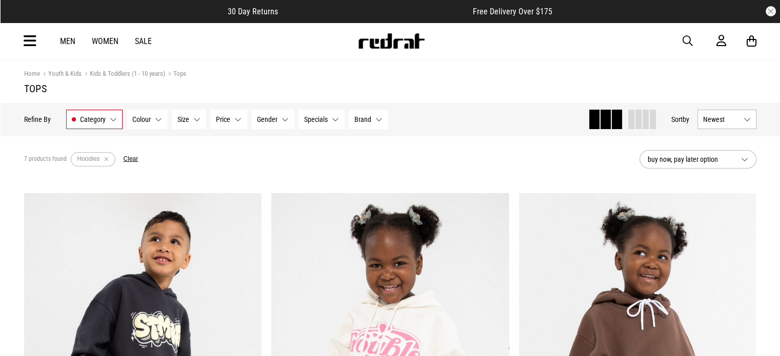
click at [34, 43] on icon at bounding box center [30, 41] width 13 height 17
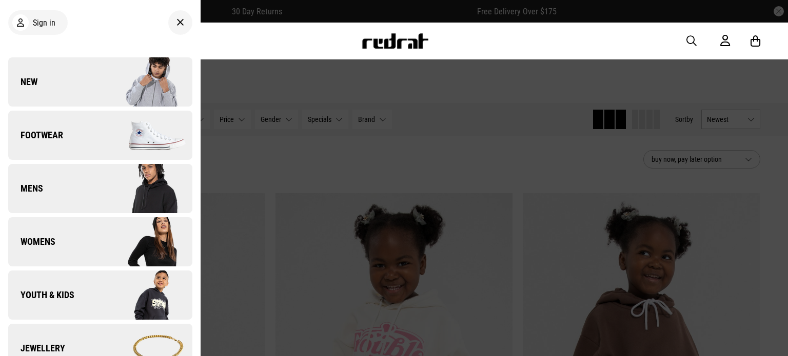
scroll to position [52, 0]
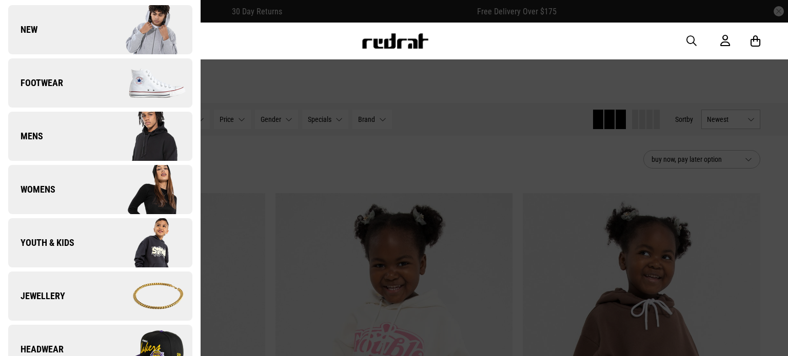
click at [113, 245] on img at bounding box center [146, 242] width 92 height 51
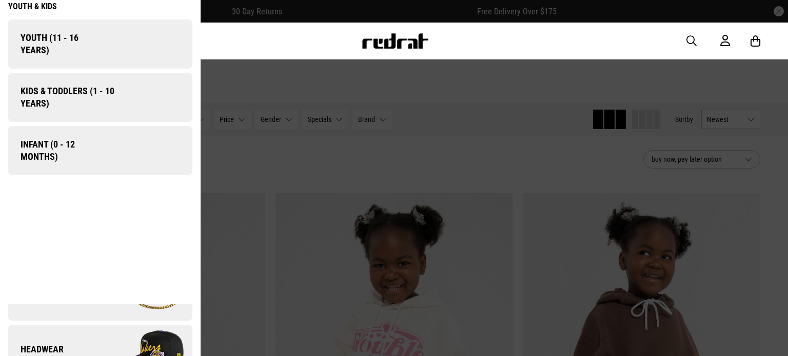
scroll to position [0, 0]
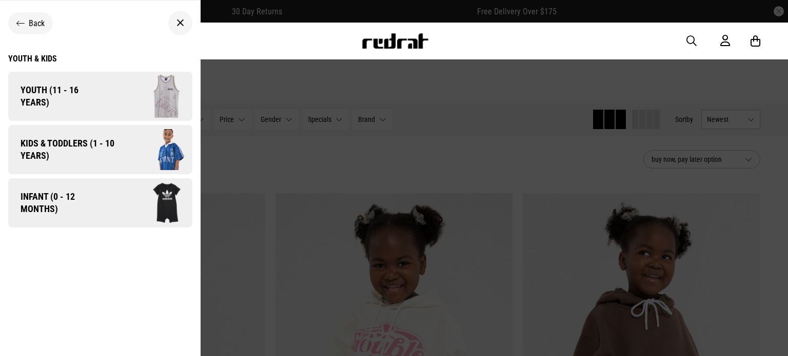
click at [157, 111] on img at bounding box center [149, 96] width 88 height 49
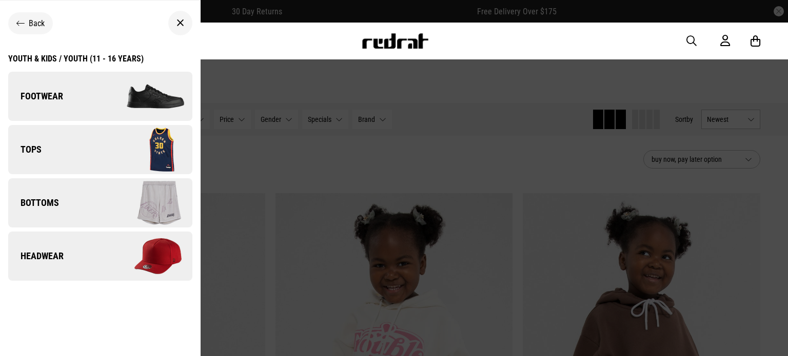
click at [113, 169] on img at bounding box center [146, 149] width 92 height 51
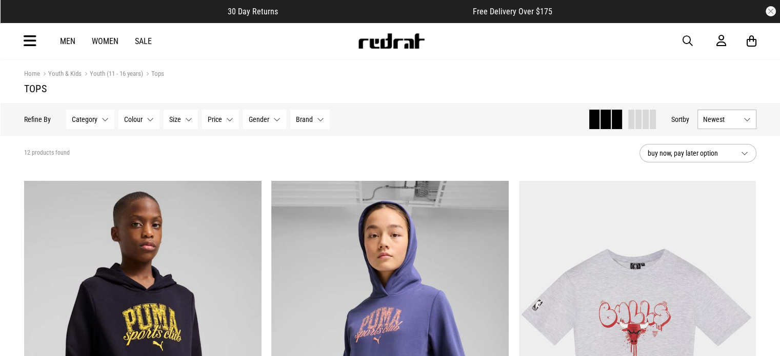
click at [91, 111] on button "Category None selected" at bounding box center [90, 119] width 48 height 19
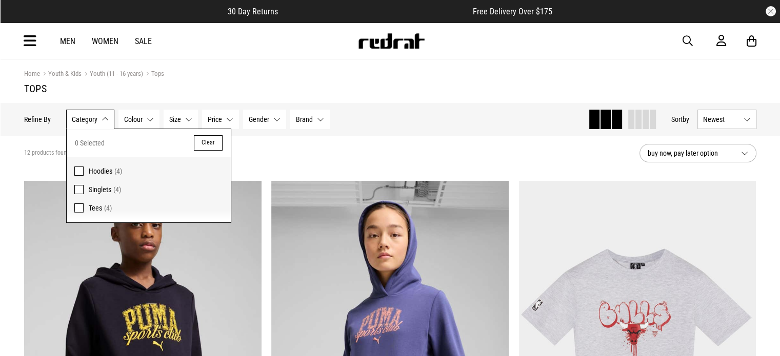
click at [100, 170] on span "Hoodies" at bounding box center [101, 171] width 24 height 8
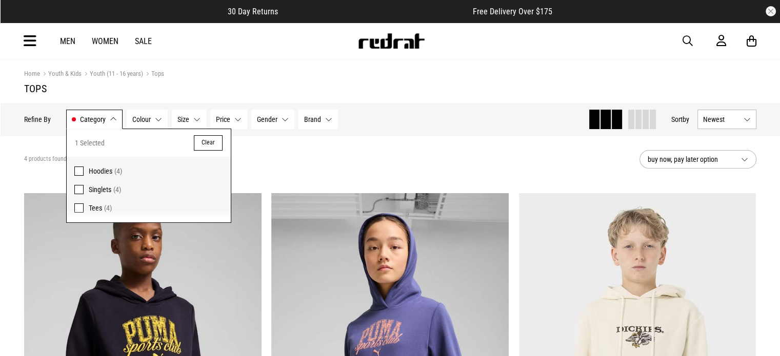
click at [297, 168] on div "4 products found Active Filters Hoodies Clear" at bounding box center [327, 159] width 607 height 31
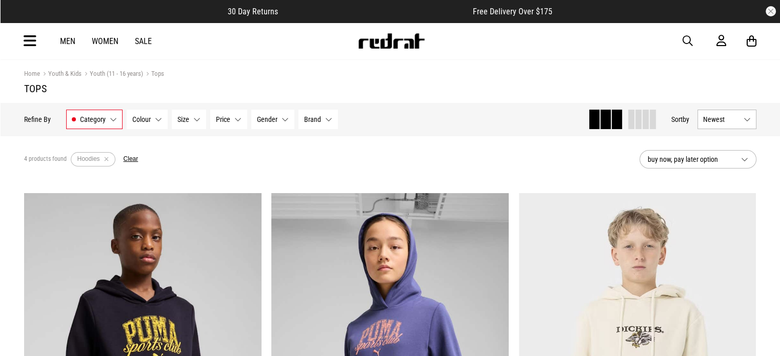
click at [119, 116] on button "Category Hoodies" at bounding box center [94, 119] width 56 height 19
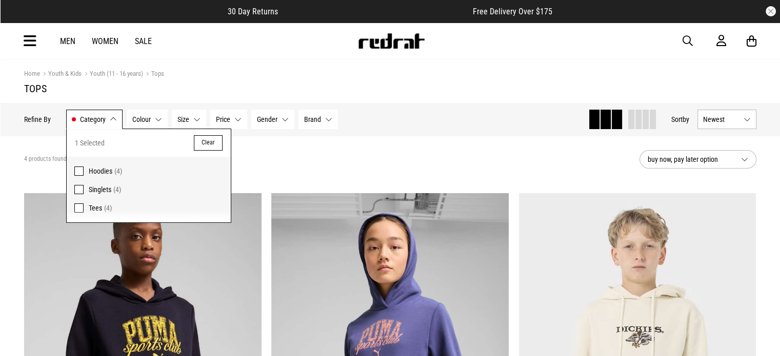
click at [32, 48] on icon at bounding box center [30, 41] width 13 height 17
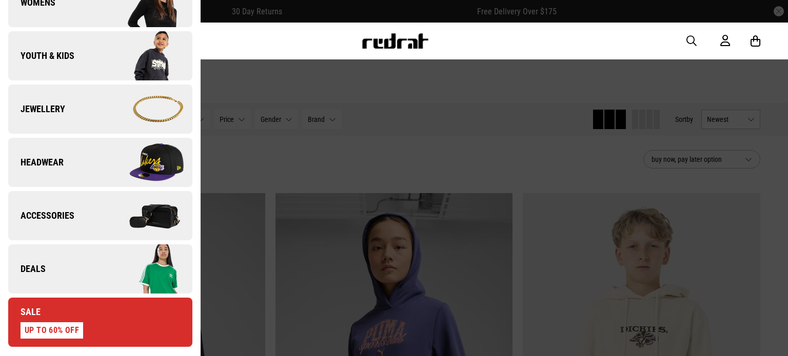
scroll to position [148, 0]
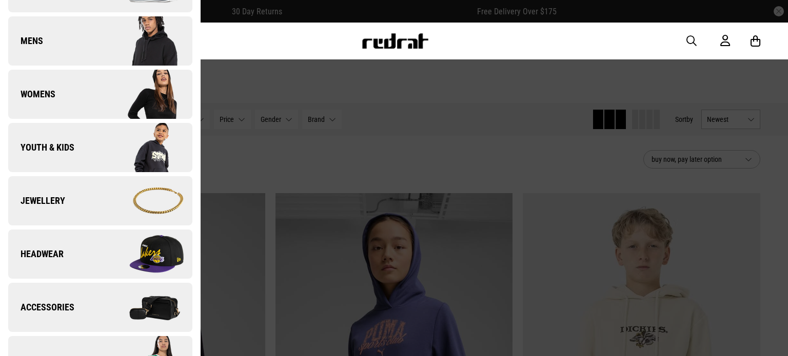
click at [114, 104] on img at bounding box center [146, 94] width 92 height 51
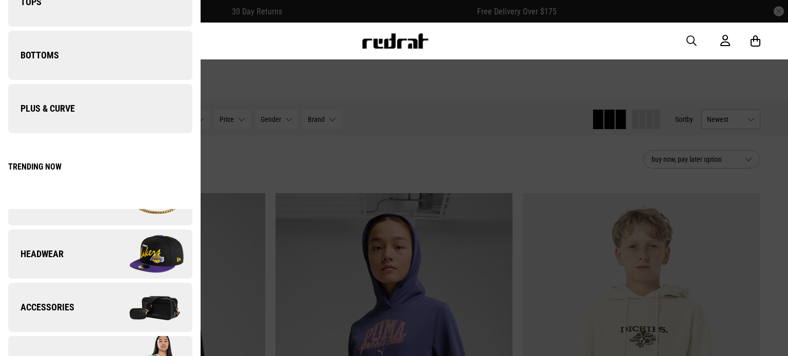
scroll to position [0, 0]
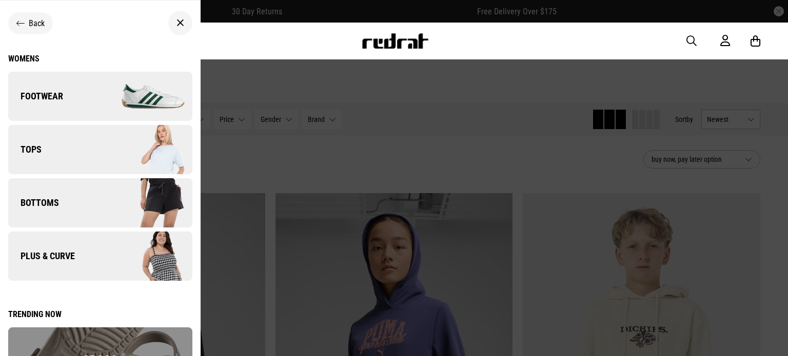
click at [84, 169] on link "Tops" at bounding box center [100, 149] width 184 height 49
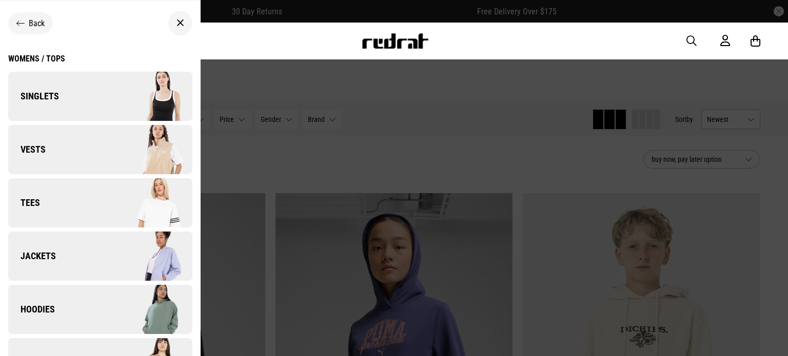
click at [66, 323] on link "Hoodies" at bounding box center [100, 309] width 184 height 49
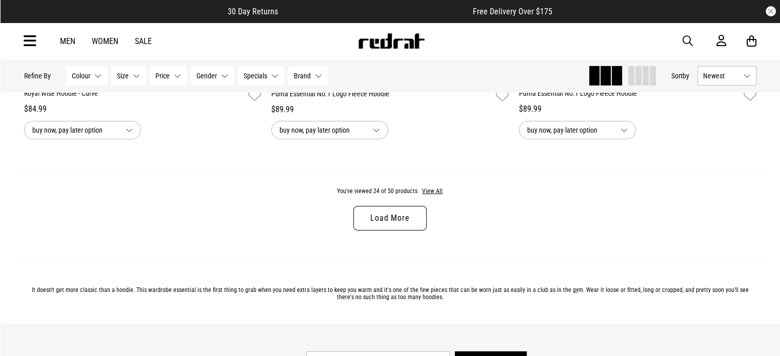
scroll to position [3294, 0]
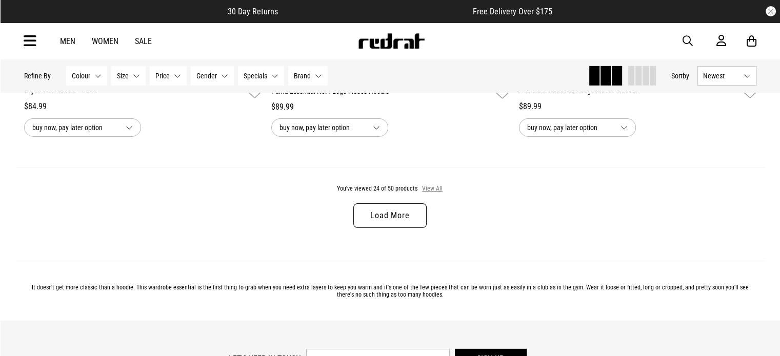
click at [430, 194] on button "View All" at bounding box center [432, 189] width 22 height 9
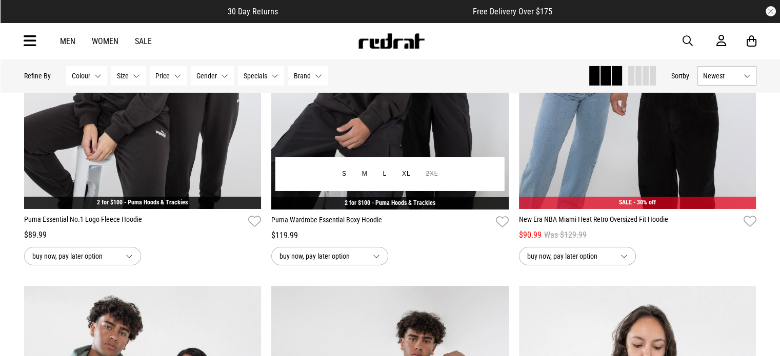
scroll to position [3572, 0]
